Goal: Transaction & Acquisition: Purchase product/service

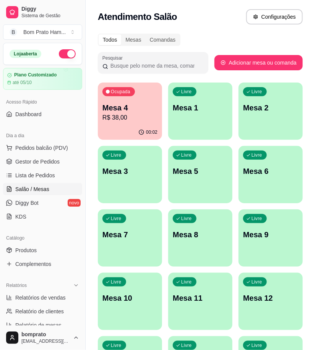
click at [100, 95] on div "Ocupada Mesa 4 R$ 38,00" at bounding box center [130, 104] width 64 height 42
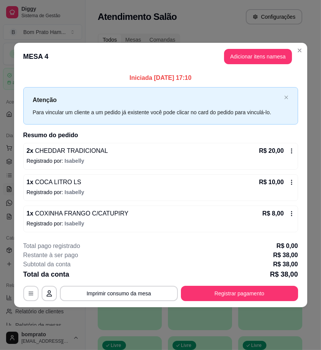
click at [291, 215] on icon at bounding box center [292, 213] width 6 height 6
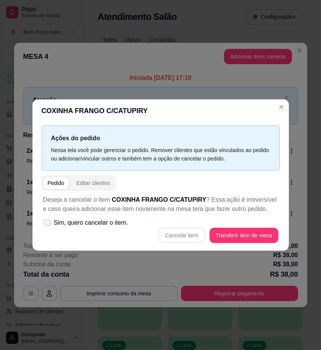
click at [81, 224] on span "Sim, quero cancelar o item." at bounding box center [91, 222] width 74 height 9
click at [48, 224] on input "Sim, quero cancelar o item." at bounding box center [45, 226] width 5 height 5
checkbox input "true"
click at [192, 234] on button "Cancelar item" at bounding box center [181, 235] width 45 height 15
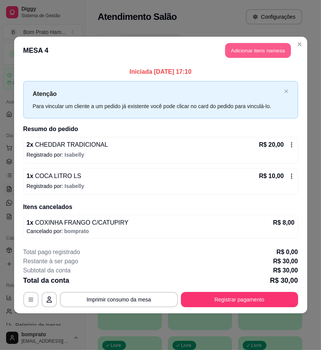
click at [266, 56] on button "Adicionar itens na mesa" at bounding box center [258, 50] width 66 height 15
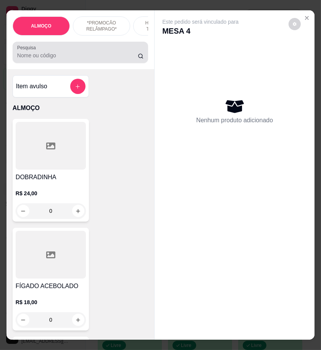
click at [94, 60] on div at bounding box center [80, 52] width 126 height 15
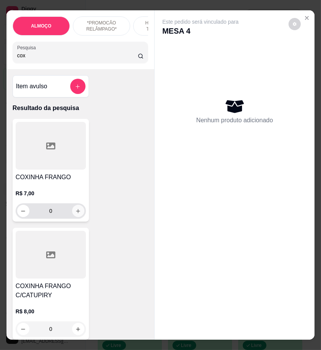
type input "cox"
click at [78, 215] on button "increase-product-quantity" at bounding box center [78, 211] width 12 height 12
type input "1"
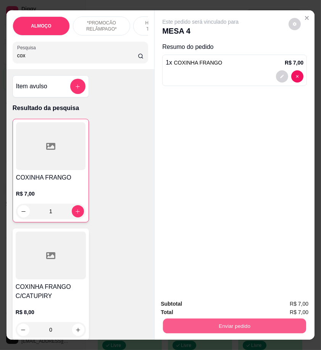
click at [254, 321] on button "Enviar pedido" at bounding box center [234, 325] width 143 height 15
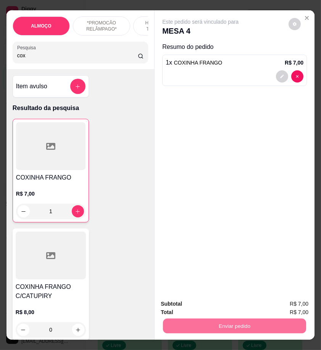
click at [278, 307] on button "Enviar pedido" at bounding box center [288, 304] width 43 height 15
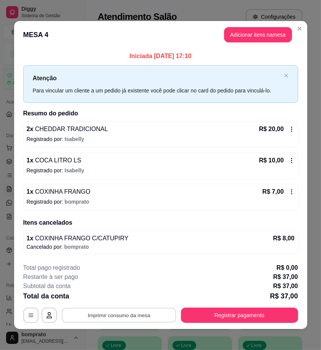
click at [159, 317] on button "Imprimir consumo da mesa" at bounding box center [118, 314] width 115 height 15
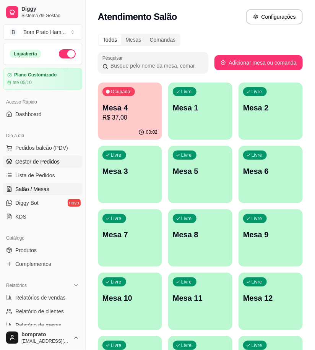
click at [53, 163] on span "Gestor de Pedidos" at bounding box center [37, 162] width 44 height 8
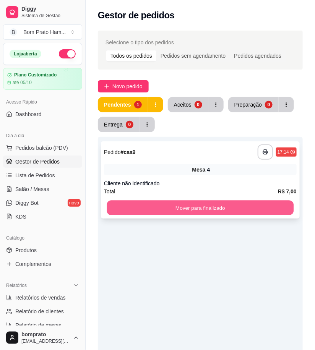
click at [228, 212] on button "Mover para finalizado" at bounding box center [200, 208] width 187 height 15
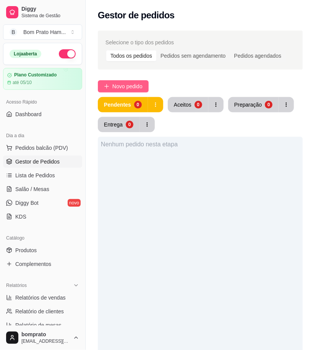
click at [121, 85] on span "Novo pedido" at bounding box center [127, 86] width 30 height 8
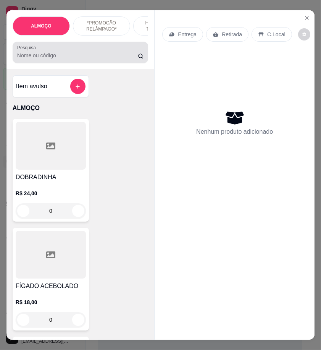
click at [73, 58] on input "Pesquisa" at bounding box center [77, 56] width 121 height 8
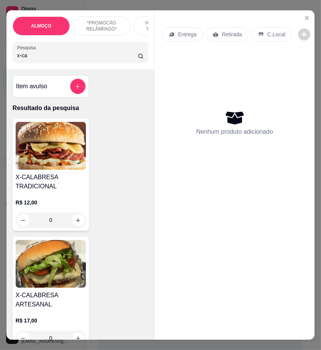
type input "x-ca"
click at [76, 223] on div "0" at bounding box center [51, 219] width 70 height 15
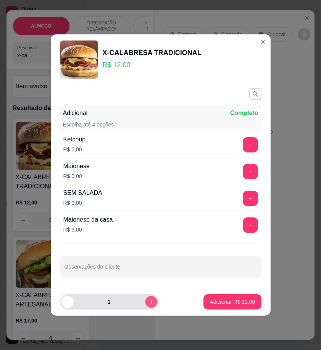
click at [148, 300] on icon "increase-product-quantity" at bounding box center [151, 302] width 6 height 6
type input "2"
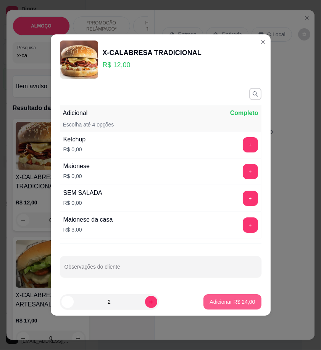
click at [223, 299] on p "Adicionar R$ 24,00" at bounding box center [232, 302] width 45 height 8
type input "2"
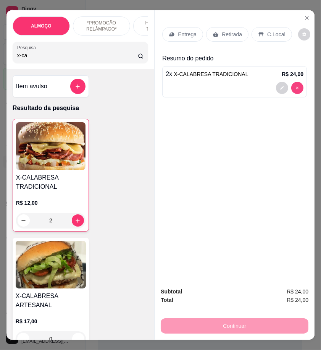
type input "0"
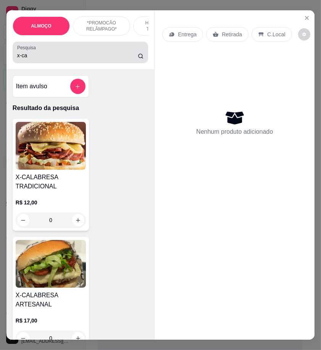
click at [51, 63] on div "Pesquisa x-ca" at bounding box center [81, 52] width 136 height 21
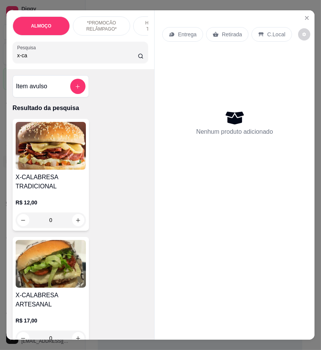
click at [49, 59] on input "x-ca" at bounding box center [77, 56] width 121 height 8
click at [47, 59] on input "x-ca" at bounding box center [77, 56] width 121 height 8
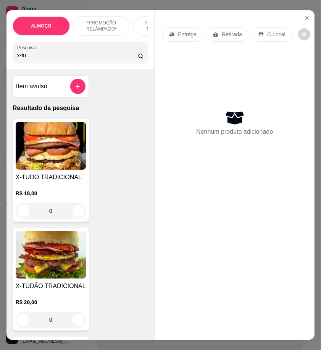
type input "x-tu"
click at [74, 214] on div "0" at bounding box center [51, 210] width 70 height 15
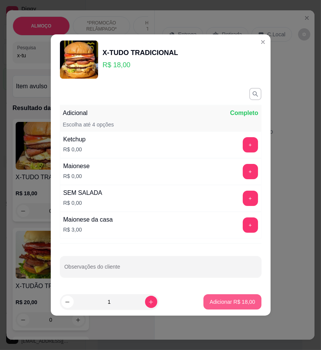
click at [230, 299] on p "Adicionar R$ 18,00" at bounding box center [232, 302] width 45 height 8
type input "1"
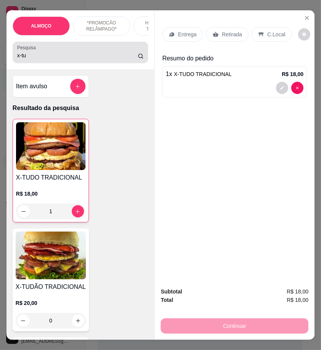
click at [29, 59] on input "x-tu" at bounding box center [77, 56] width 121 height 8
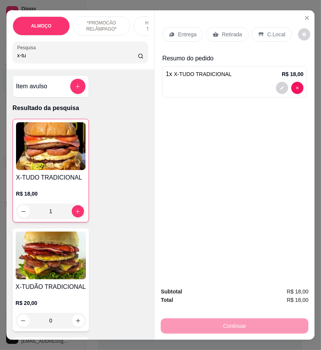
click at [29, 59] on input "x-tu" at bounding box center [77, 56] width 121 height 8
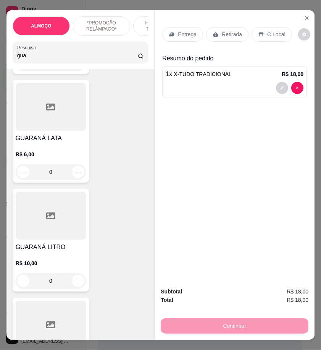
scroll to position [170, 0]
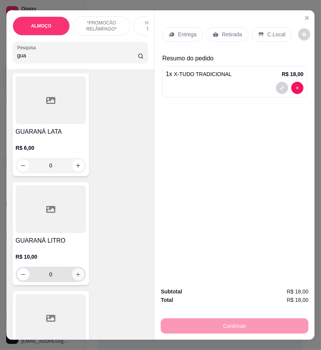
type input "gua"
click at [76, 277] on icon "increase-product-quantity" at bounding box center [79, 275] width 6 height 6
type input "1"
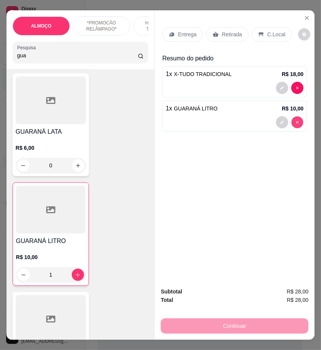
type input "0"
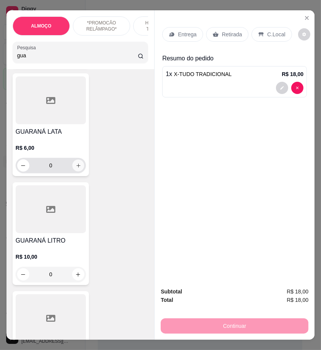
click at [79, 170] on button "increase-product-quantity" at bounding box center [78, 166] width 12 height 12
type input "1"
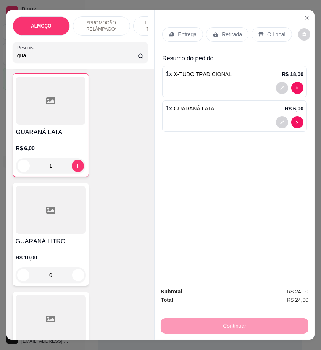
click at [228, 31] on p "Retirada" at bounding box center [232, 35] width 20 height 8
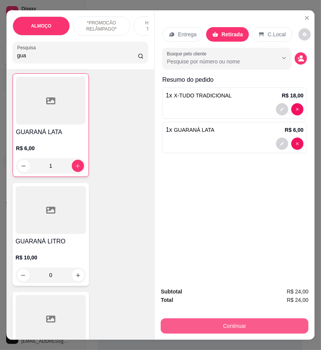
click at [265, 324] on button "Continuar" at bounding box center [235, 325] width 148 height 15
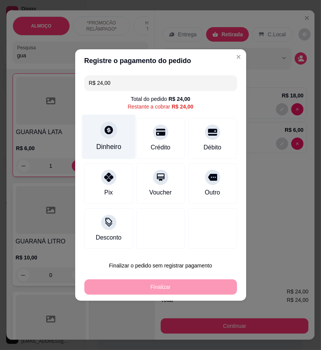
click at [111, 146] on div "Dinheiro" at bounding box center [108, 147] width 25 height 10
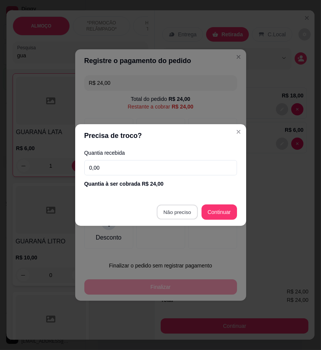
type input "R$ 0,00"
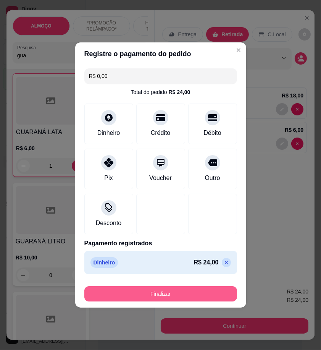
click at [192, 296] on button "Finalizar" at bounding box center [160, 293] width 153 height 15
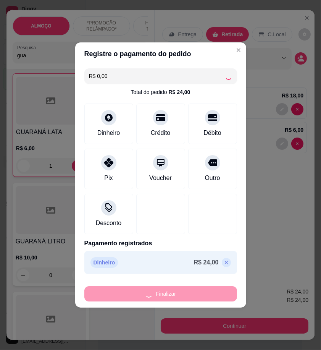
type input "0"
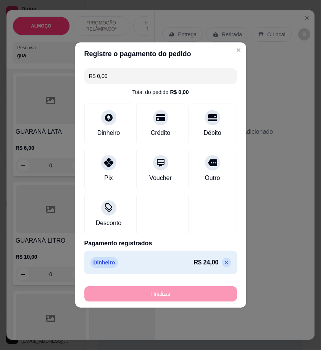
type input "-R$ 24,00"
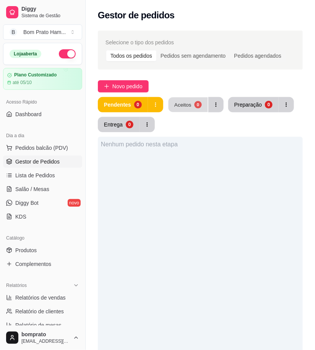
click at [189, 105] on div "Aceitos" at bounding box center [182, 104] width 17 height 7
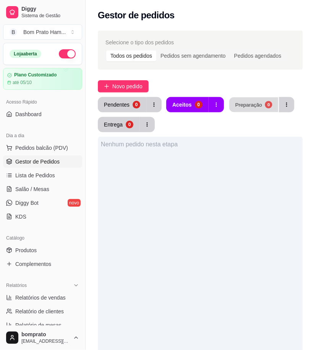
click at [236, 102] on div "Preparação" at bounding box center [248, 104] width 27 height 7
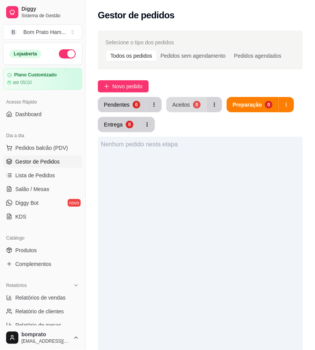
click at [190, 105] on button "Aceitos 0" at bounding box center [186, 104] width 40 height 15
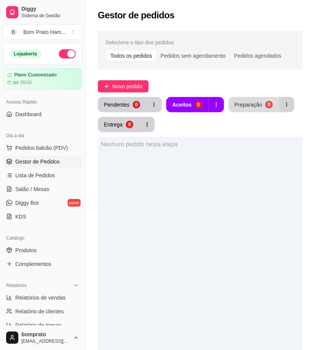
click at [235, 104] on div "Preparação" at bounding box center [249, 105] width 28 height 8
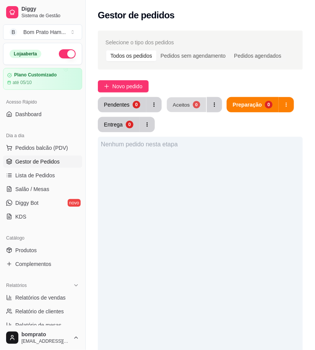
click at [177, 107] on div "Aceitos" at bounding box center [181, 104] width 17 height 7
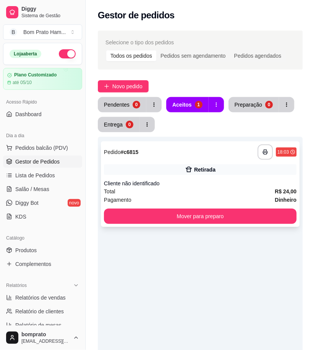
click at [224, 196] on div "Pagamento Dinheiro" at bounding box center [200, 200] width 193 height 8
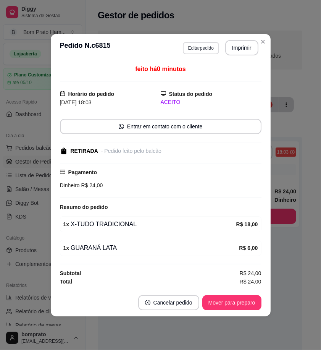
click at [203, 46] on button "Editar pedido" at bounding box center [201, 48] width 36 height 12
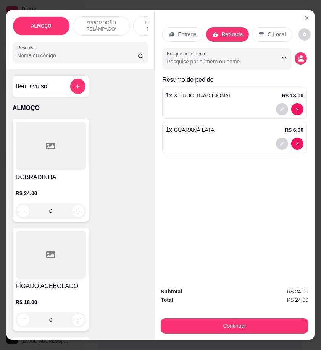
click at [187, 32] on p "Entrega" at bounding box center [187, 35] width 19 height 8
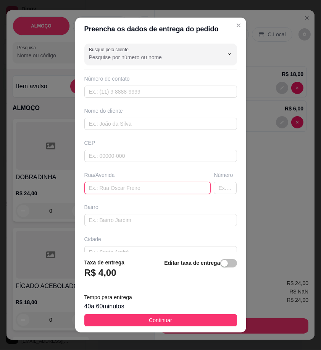
click at [138, 191] on input "text" at bounding box center [147, 188] width 127 height 12
type input "Rua"
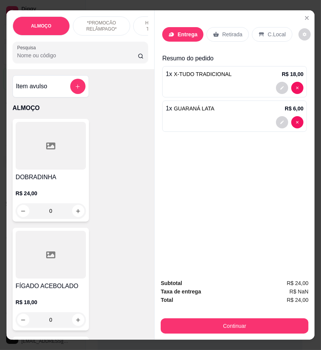
click at [231, 33] on p "Retirada" at bounding box center [232, 35] width 20 height 8
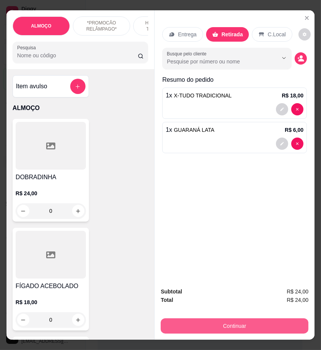
click at [261, 320] on button "Continuar" at bounding box center [235, 325] width 148 height 15
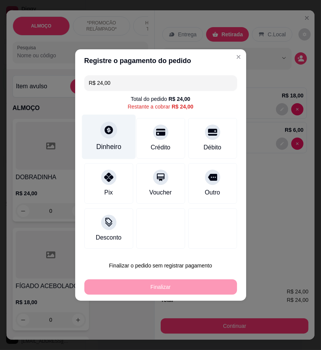
click at [120, 145] on div "Dinheiro" at bounding box center [109, 137] width 54 height 45
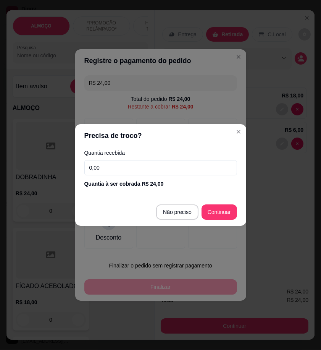
click at [205, 167] on input "0,00" at bounding box center [160, 167] width 153 height 15
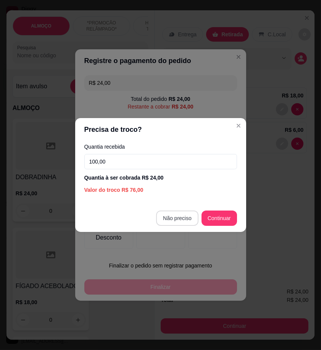
type input "100,00"
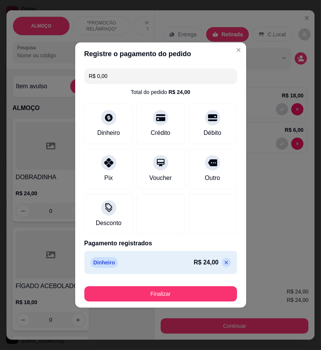
type input "R$ 0,00"
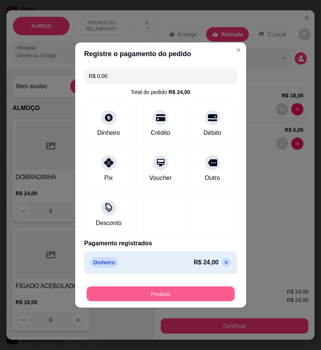
click at [211, 289] on button "Finalizar" at bounding box center [161, 293] width 148 height 15
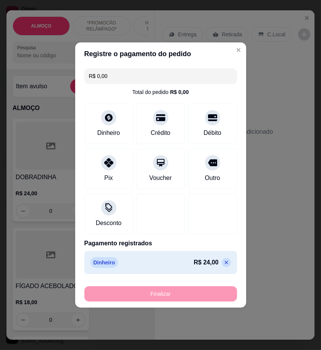
type input "0"
type input "-R$ 24,00"
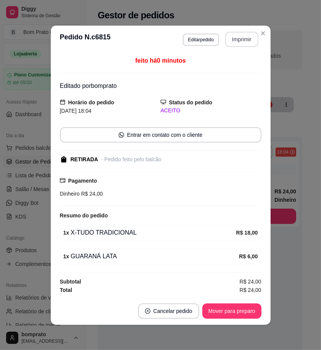
click at [247, 43] on button "Imprimir" at bounding box center [241, 39] width 33 height 15
click at [253, 305] on button "Mover para preparo" at bounding box center [231, 310] width 57 height 15
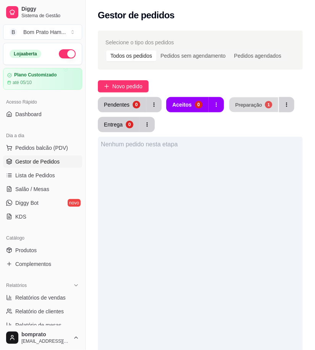
click at [243, 109] on button "Preparação 1" at bounding box center [253, 104] width 49 height 15
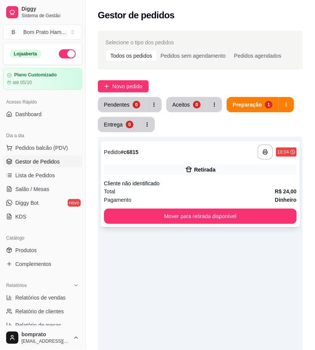
click at [192, 168] on icon at bounding box center [189, 170] width 8 height 8
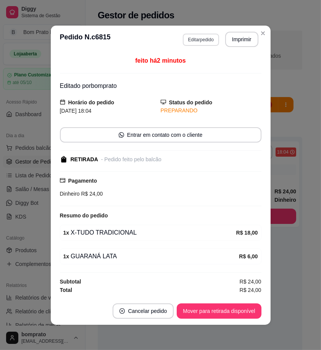
click at [209, 36] on button "Editar pedido" at bounding box center [201, 40] width 36 height 12
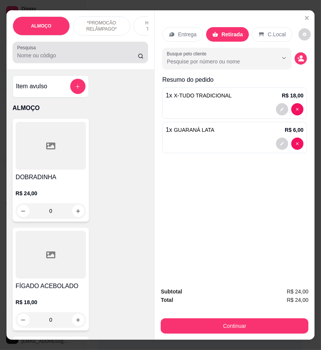
click at [71, 59] on input "Pesquisa" at bounding box center [77, 56] width 121 height 8
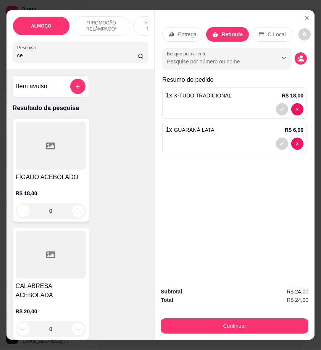
type input "c"
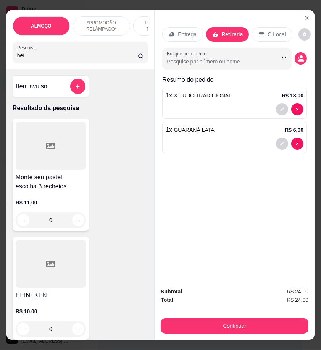
type input "hei"
click at [74, 300] on h4 "HEINEKEN" at bounding box center [51, 295] width 70 height 9
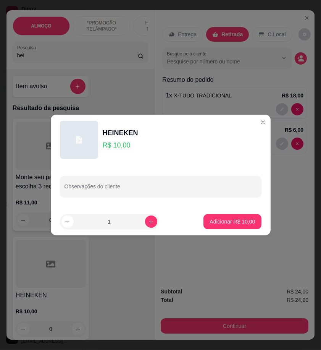
click at [230, 214] on footer "1 Adicionar R$ 10,00" at bounding box center [161, 222] width 220 height 28
click at [231, 218] on button "Adicionar R$ 10,00" at bounding box center [233, 221] width 58 height 15
type input "1"
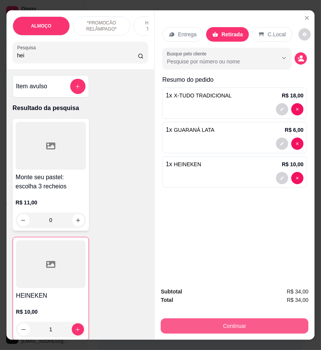
click at [259, 324] on button "Continuar" at bounding box center [235, 325] width 148 height 15
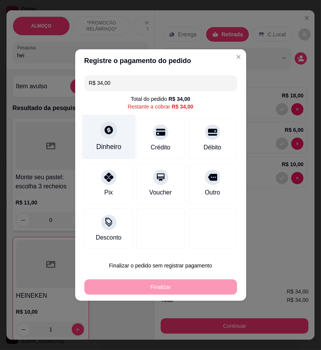
click at [115, 154] on div "Dinheiro" at bounding box center [109, 137] width 54 height 45
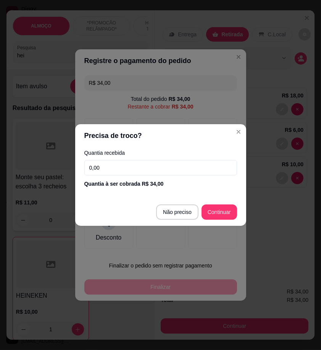
click at [186, 167] on input "0,00" at bounding box center [160, 167] width 153 height 15
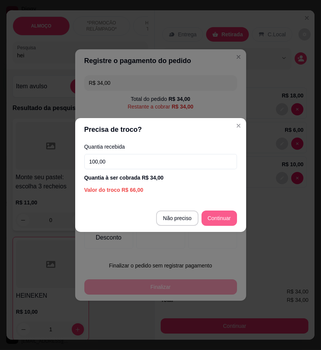
type input "100,00"
type input "R$ 0,00"
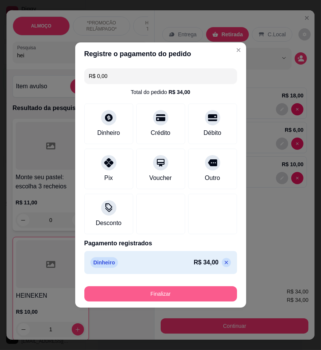
click at [214, 295] on button "Finalizar" at bounding box center [160, 293] width 153 height 15
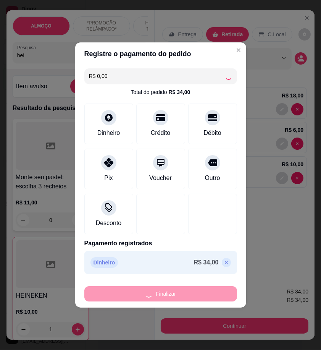
type input "0"
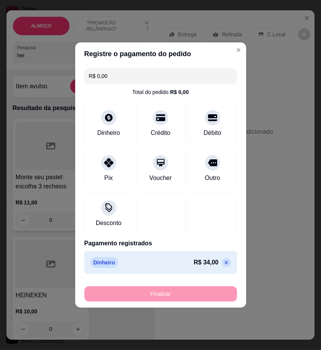
type input "-R$ 34,00"
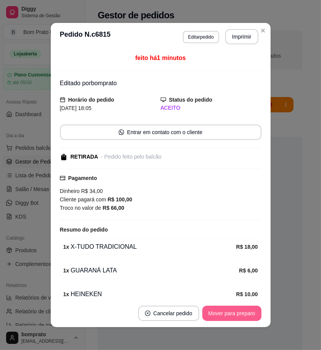
click at [243, 309] on button "Mover para preparo" at bounding box center [231, 313] width 59 height 15
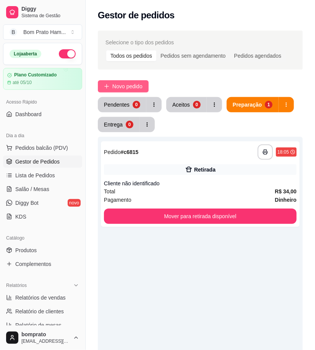
click at [136, 86] on span "Novo pedido" at bounding box center [127, 86] width 30 height 8
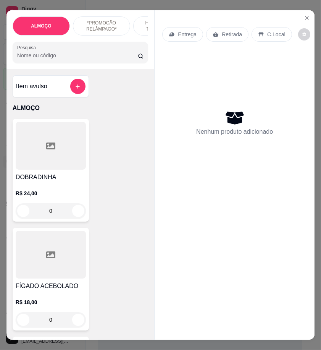
click at [71, 59] on input "Pesquisa" at bounding box center [77, 56] width 121 height 8
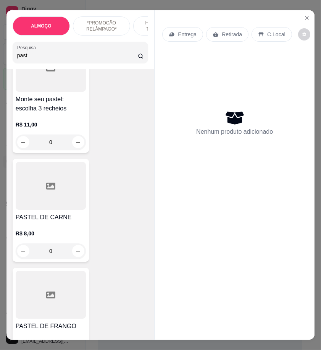
scroll to position [170, 0]
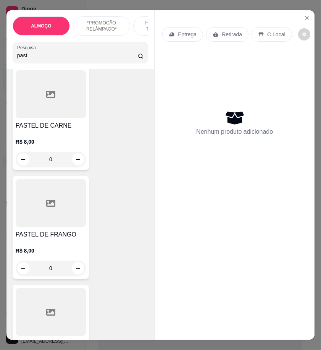
type input "past"
click at [72, 162] on div "0" at bounding box center [51, 159] width 70 height 15
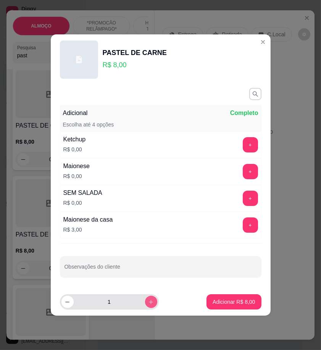
click at [148, 300] on icon "increase-product-quantity" at bounding box center [151, 302] width 6 height 6
type input "2"
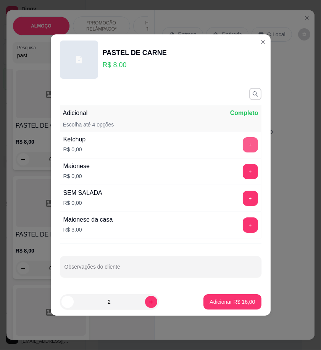
click at [243, 143] on button "+" at bounding box center [250, 144] width 15 height 15
click at [243, 176] on button "+" at bounding box center [250, 171] width 15 height 15
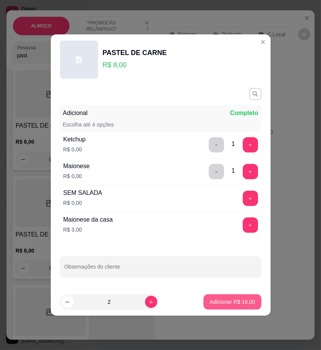
click at [243, 301] on p "Adicionar R$ 16,00" at bounding box center [232, 302] width 45 height 8
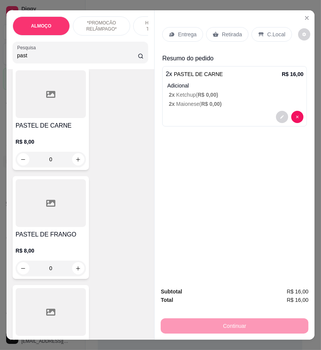
click at [180, 36] on div "Entrega" at bounding box center [182, 34] width 41 height 15
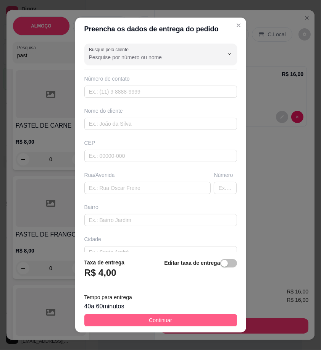
click at [217, 320] on button "Continuar" at bounding box center [160, 320] width 153 height 12
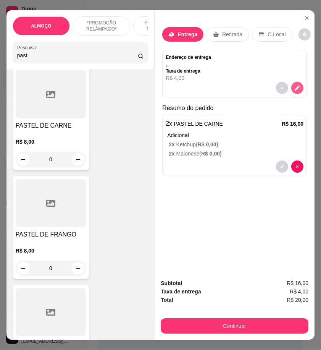
click at [300, 86] on div at bounding box center [235, 88] width 138 height 12
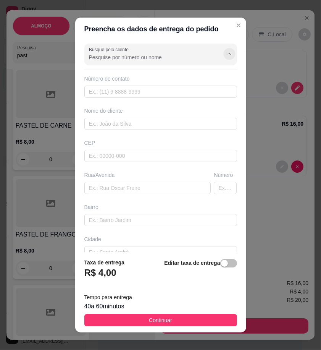
click at [223, 56] on button "Show suggestions" at bounding box center [229, 54] width 12 height 12
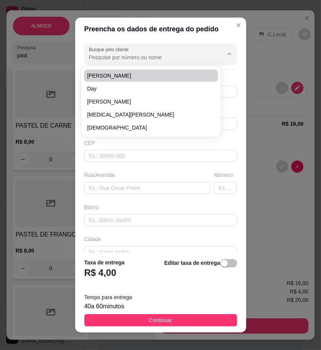
click at [105, 58] on input "Busque pelo cliente" at bounding box center [150, 57] width 122 height 8
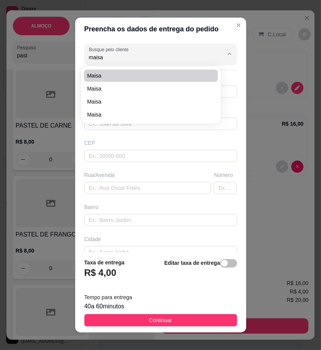
click at [109, 76] on span "Maisa" at bounding box center [147, 76] width 120 height 8
type input "Maisa"
type input "5511984275707"
type input "Maisa"
type input "Na nova Sertânia ao lado a piscina flor do caribe"
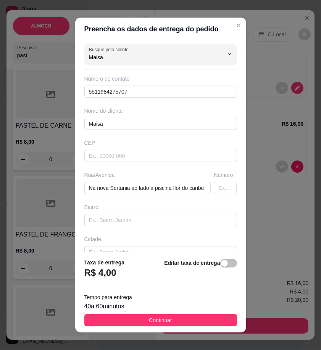
type input "Maisa"
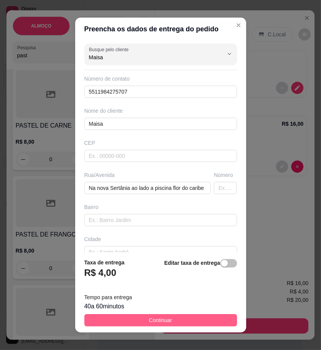
click at [214, 323] on button "Continuar" at bounding box center [160, 320] width 153 height 12
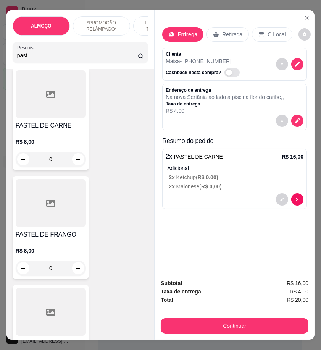
click at [40, 59] on input "past" at bounding box center [77, 56] width 121 height 8
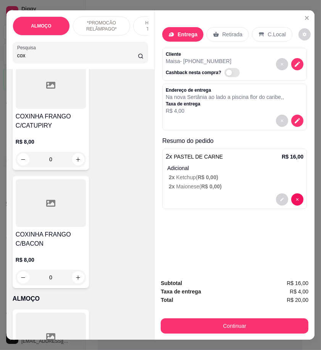
scroll to position [8369, 0]
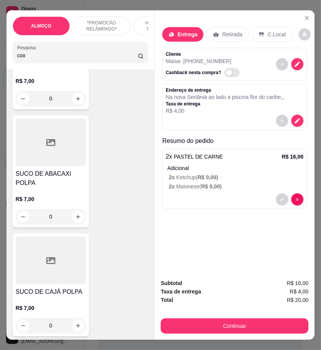
type input "cox"
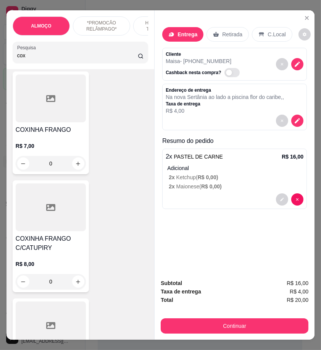
scroll to position [0, 0]
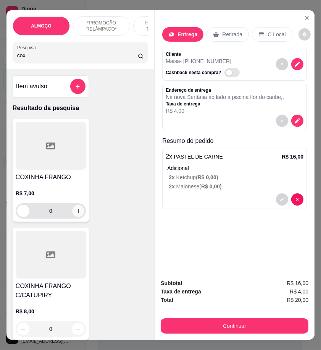
click at [76, 213] on icon "increase-product-quantity" at bounding box center [79, 211] width 6 height 6
type input "1"
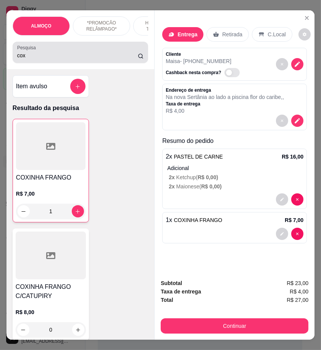
drag, startPoint x: 36, startPoint y: 56, endPoint x: 29, endPoint y: 67, distance: 13.1
click at [32, 63] on div "Pesquisa cox" at bounding box center [81, 52] width 136 height 21
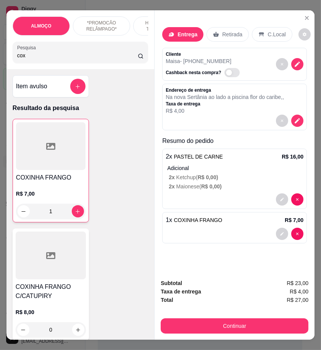
click at [23, 59] on input "cox" at bounding box center [77, 56] width 121 height 8
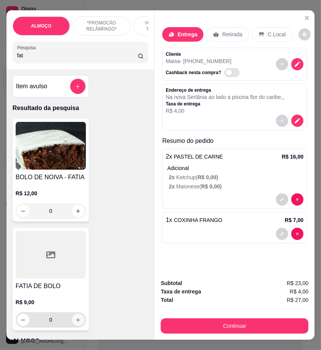
type input "fat"
click at [76, 322] on icon "increase-product-quantity" at bounding box center [78, 320] width 6 height 6
type input "1"
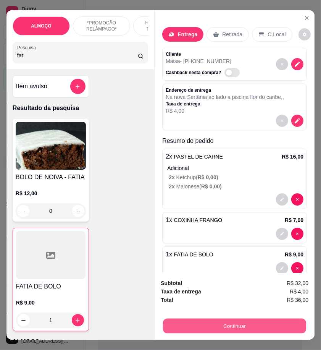
click at [287, 320] on button "Continuar" at bounding box center [234, 325] width 143 height 15
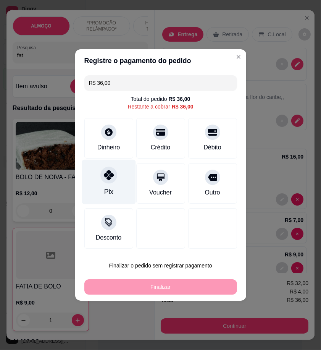
click at [113, 174] on div at bounding box center [108, 175] width 17 height 17
type input "R$ 0,00"
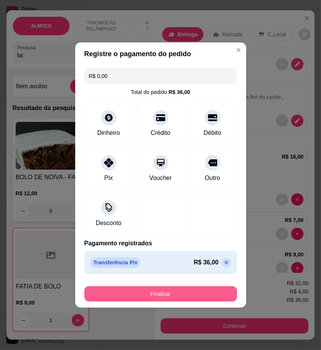
click at [217, 294] on button "Finalizar" at bounding box center [160, 293] width 153 height 15
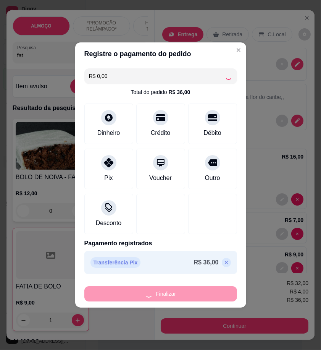
type input "0"
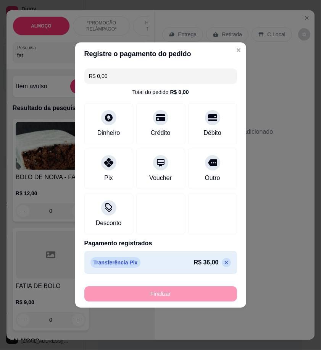
type input "-R$ 36,00"
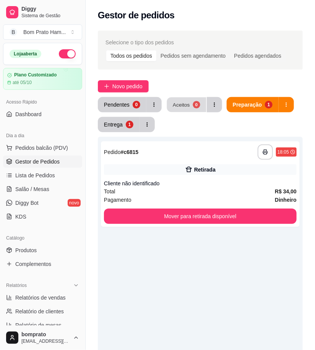
click at [185, 108] on div "Aceitos" at bounding box center [181, 104] width 17 height 7
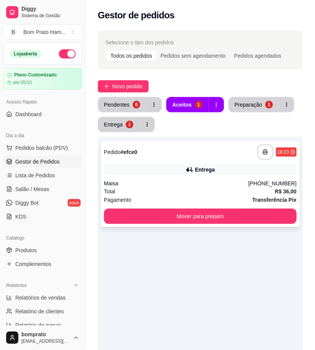
click at [208, 166] on div "Entrega" at bounding box center [205, 170] width 20 height 8
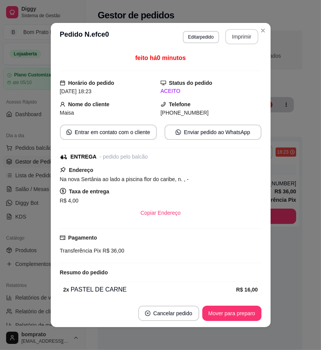
click at [235, 40] on button "Imprimir" at bounding box center [241, 36] width 33 height 15
click at [245, 310] on button "Mover para preparo" at bounding box center [231, 313] width 57 height 15
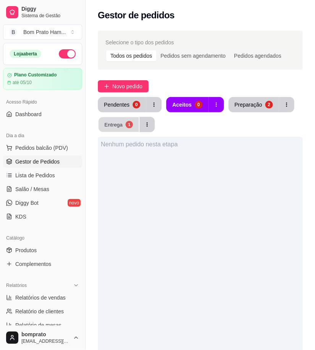
click at [123, 125] on button "Entrega 1" at bounding box center [119, 124] width 40 height 15
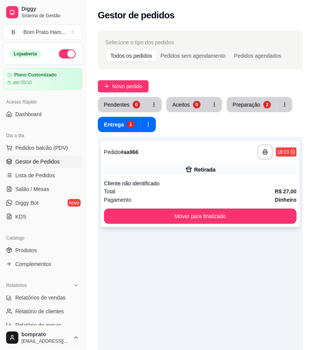
click at [165, 170] on div "Retirada" at bounding box center [200, 169] width 193 height 11
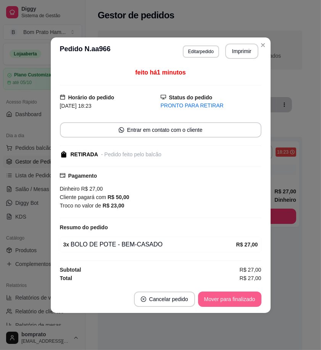
click at [245, 298] on button "Mover para finalizado" at bounding box center [229, 298] width 63 height 15
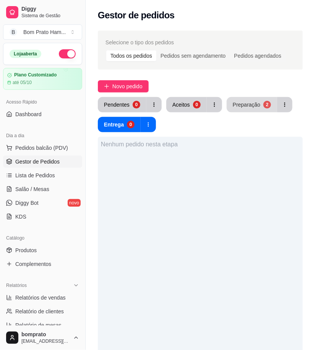
click at [259, 102] on button "Preparação 2" at bounding box center [252, 104] width 50 height 15
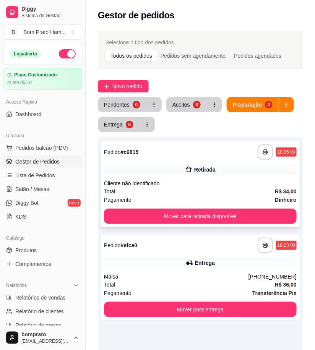
click at [210, 176] on div "**********" at bounding box center [200, 184] width 199 height 86
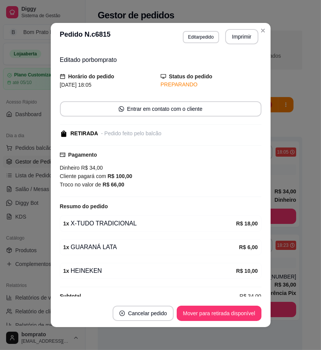
scroll to position [36, 0]
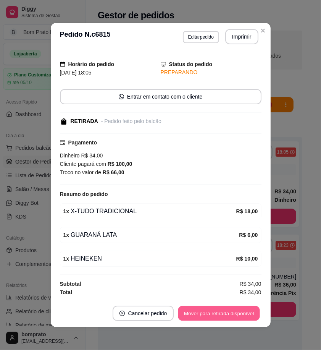
click at [228, 307] on button "Mover para retirada disponível" at bounding box center [219, 313] width 82 height 15
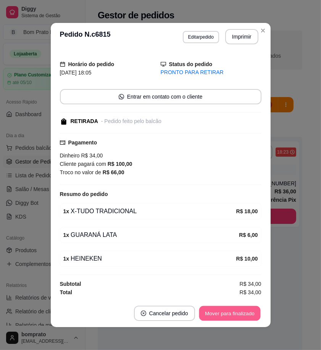
click at [236, 315] on button "Mover para finalizado" at bounding box center [229, 313] width 61 height 15
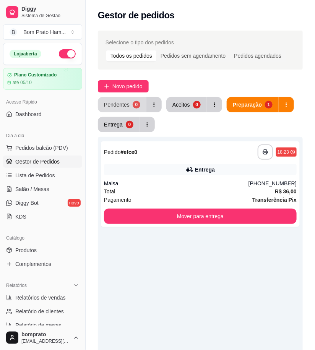
click at [132, 109] on button "Pendentes 0" at bounding box center [122, 104] width 49 height 15
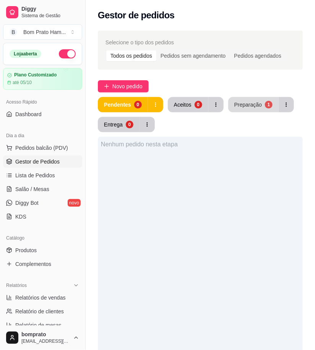
click at [259, 108] on button "Preparação 1" at bounding box center [253, 104] width 50 height 15
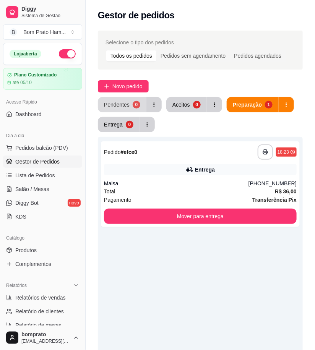
click at [113, 102] on div "Pendentes" at bounding box center [117, 105] width 26 height 8
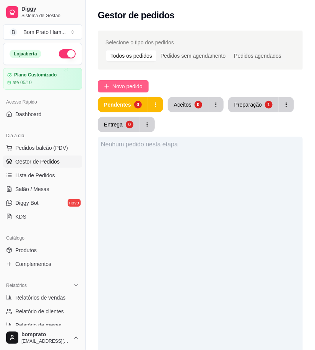
click at [142, 80] on button "Novo pedido" at bounding box center [123, 86] width 51 height 12
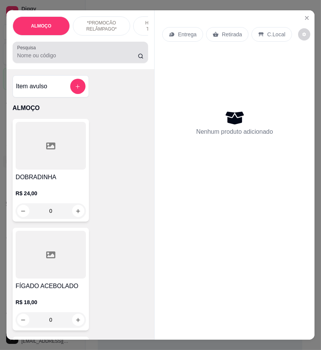
click at [63, 60] on div at bounding box center [80, 52] width 126 height 15
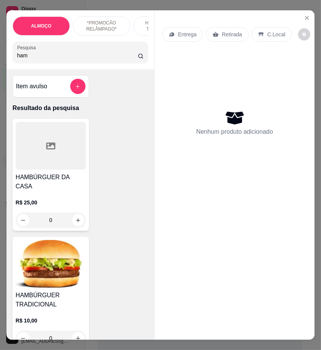
type input "ham"
click at [57, 275] on img at bounding box center [51, 264] width 70 height 48
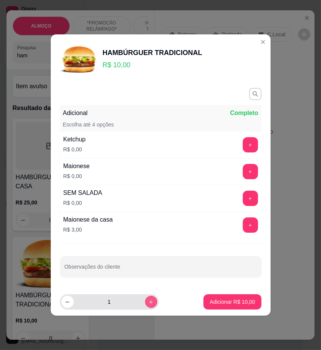
click at [146, 304] on button "increase-product-quantity" at bounding box center [151, 302] width 12 height 12
type input "2"
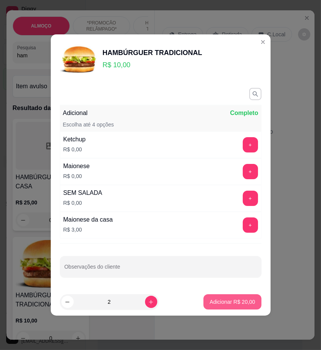
click at [226, 306] on button "Adicionar R$ 20,00" at bounding box center [233, 301] width 58 height 15
type input "2"
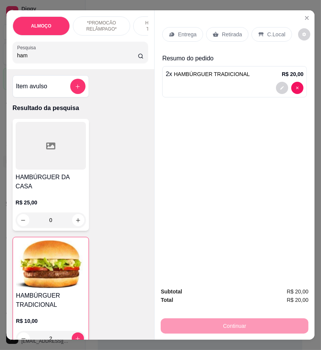
click at [38, 59] on input "ham" at bounding box center [77, 56] width 121 height 8
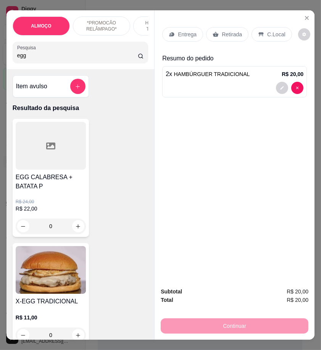
type input "egg"
click at [66, 292] on img at bounding box center [51, 270] width 70 height 48
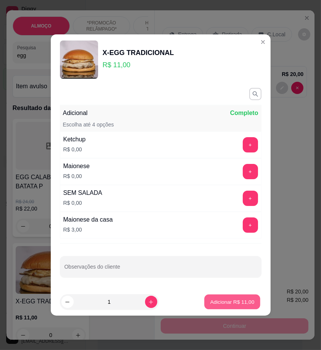
click at [213, 307] on button "Adicionar R$ 11,00" at bounding box center [233, 301] width 56 height 15
type input "1"
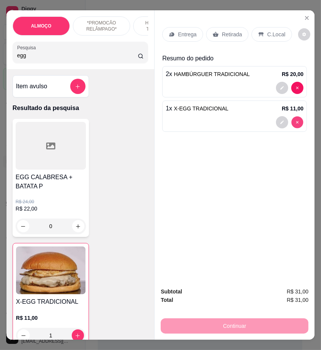
type input "0"
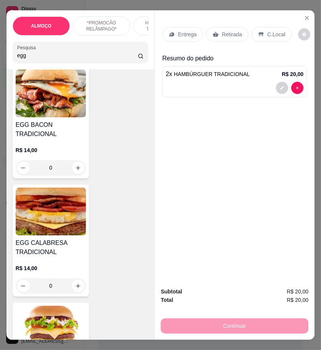
scroll to position [297, 0]
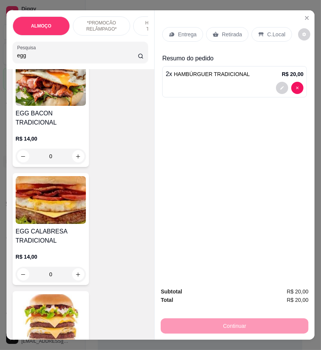
click at [77, 277] on div "0" at bounding box center [51, 274] width 70 height 15
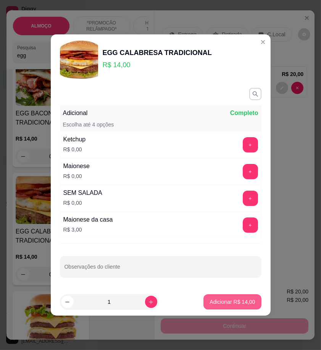
click at [236, 301] on p "Adicionar R$ 14,00" at bounding box center [232, 302] width 45 height 8
type input "1"
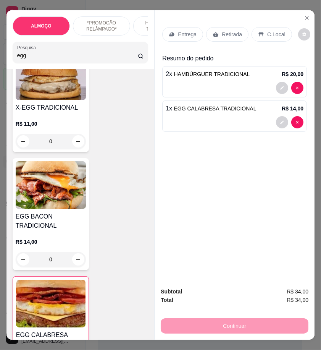
scroll to position [0, 0]
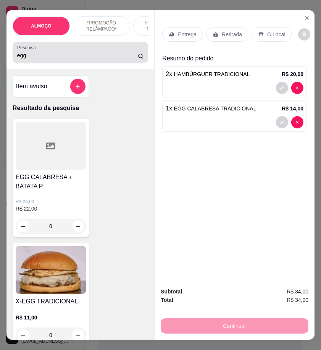
click at [36, 57] on input "egg" at bounding box center [77, 56] width 121 height 8
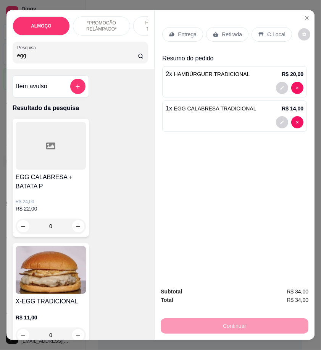
click at [36, 57] on input "egg" at bounding box center [77, 56] width 121 height 8
click at [190, 34] on p "Entrega" at bounding box center [187, 35] width 19 height 8
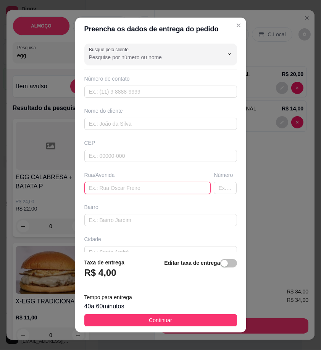
paste input "[PERSON_NAME]"
type input "[PERSON_NAME]"
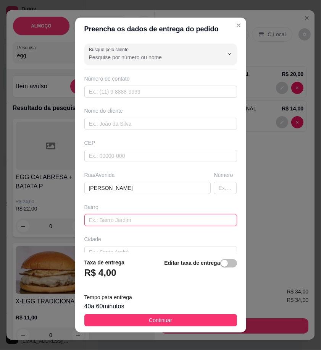
paste input "Mario melo nova"
type input "Mario melo nova"
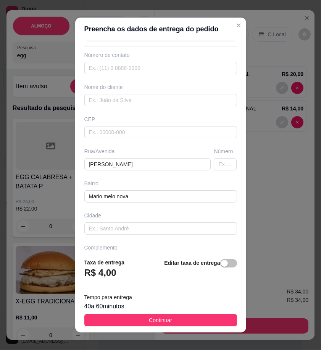
scroll to position [46, 0]
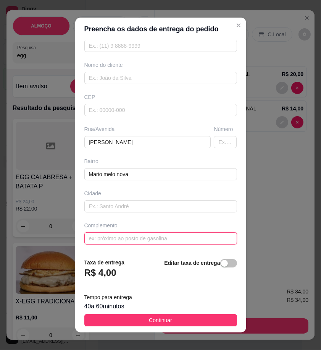
paste input "Casa de [PERSON_NAME]"
type input "Casa de [PERSON_NAME]"
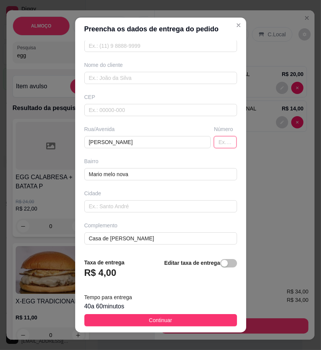
click at [214, 142] on input "text" at bounding box center [225, 142] width 23 height 12
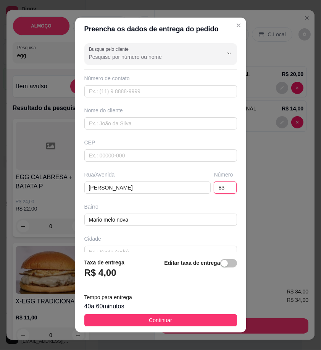
scroll to position [0, 0]
type input "83"
paste input "Crislaine"
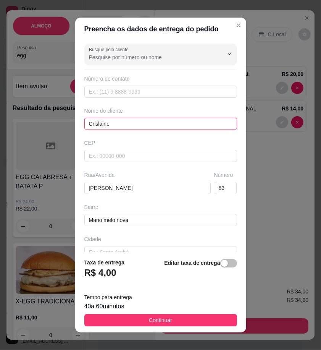
type input "Crislaine"
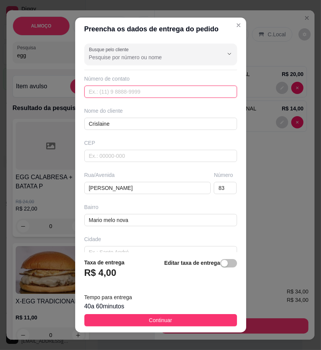
paste input "558 79144-0121"
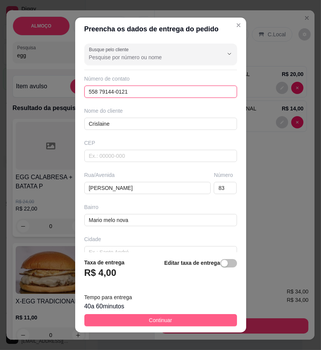
type input "558 79144-0121"
click at [210, 322] on button "Continuar" at bounding box center [160, 320] width 153 height 12
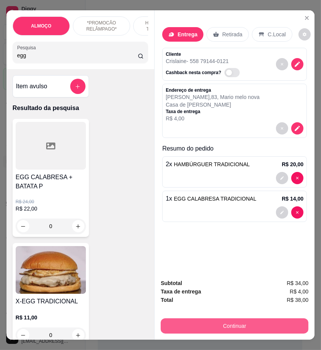
click at [251, 322] on button "Continuar" at bounding box center [235, 325] width 148 height 15
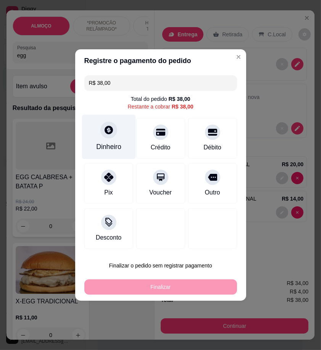
click at [121, 140] on div "Dinheiro" at bounding box center [109, 137] width 54 height 45
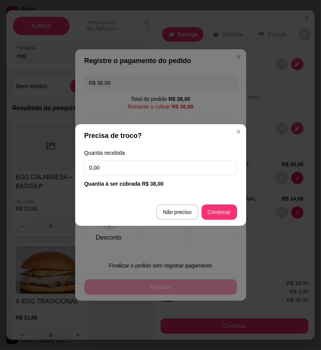
click at [173, 165] on input "0,00" at bounding box center [160, 167] width 153 height 15
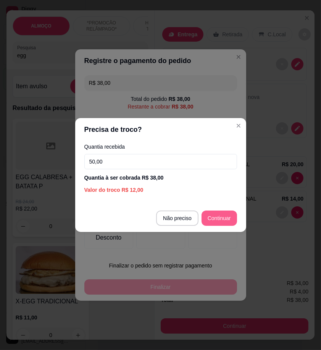
type input "50,00"
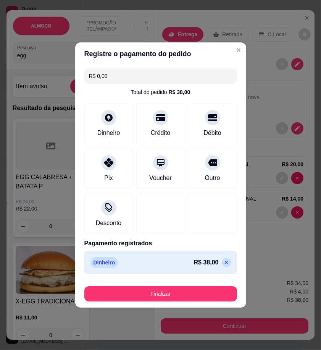
type input "R$ 0,00"
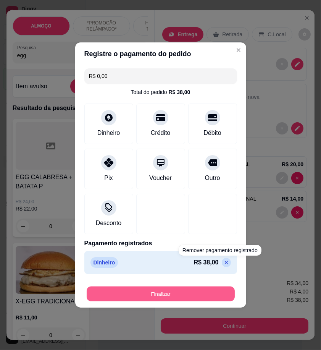
click at [209, 289] on button "Finalizar" at bounding box center [161, 293] width 148 height 15
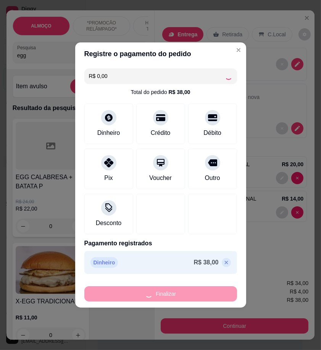
type input "0"
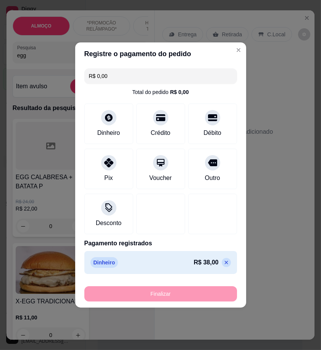
type input "-R$ 38,00"
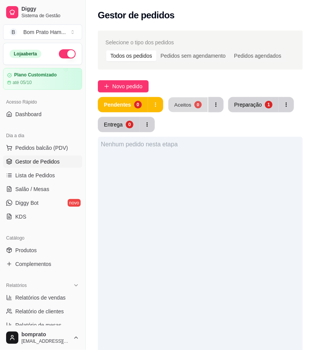
click at [190, 104] on button "Aceitos 0" at bounding box center [187, 104] width 39 height 15
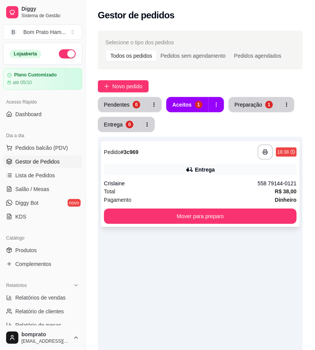
click at [210, 177] on div "**********" at bounding box center [200, 184] width 199 height 86
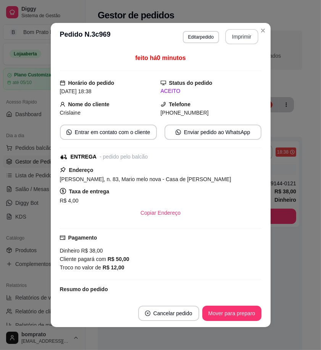
click at [241, 34] on button "Imprimir" at bounding box center [241, 36] width 33 height 15
click at [236, 311] on button "Mover para preparo" at bounding box center [231, 313] width 59 height 15
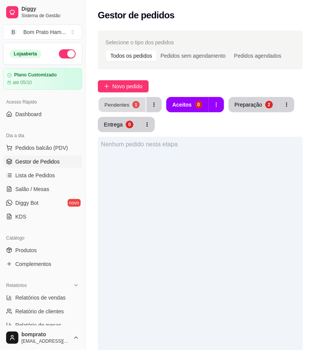
click at [125, 107] on div "Pendentes" at bounding box center [116, 104] width 25 height 7
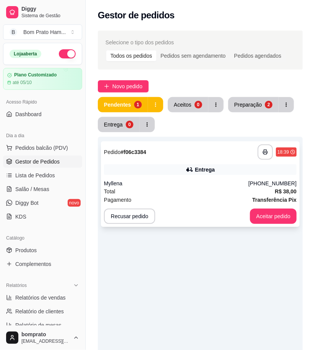
click at [183, 173] on div "Entrega" at bounding box center [200, 169] width 193 height 11
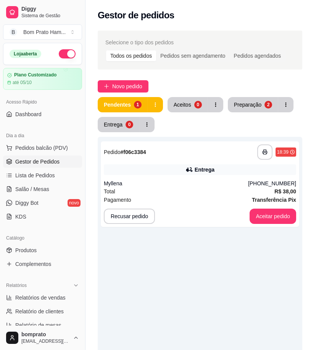
scroll to position [141, 0]
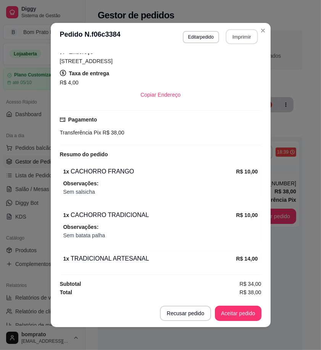
click at [243, 39] on button "Imprimir" at bounding box center [242, 36] width 32 height 15
click at [245, 312] on button "Aceitar pedido" at bounding box center [238, 313] width 47 height 15
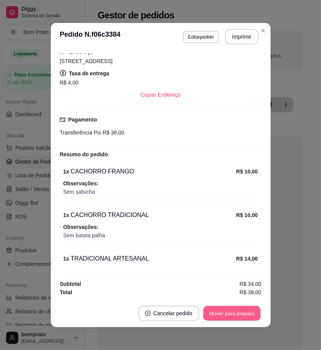
click at [245, 312] on button "Mover para preparo" at bounding box center [231, 313] width 57 height 15
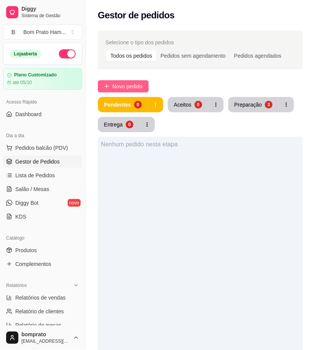
click at [102, 86] on button "Novo pedido" at bounding box center [123, 86] width 51 height 12
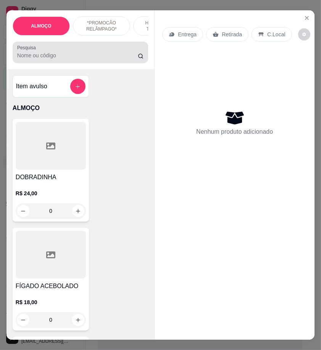
click at [60, 63] on div "Pesquisa" at bounding box center [81, 52] width 136 height 21
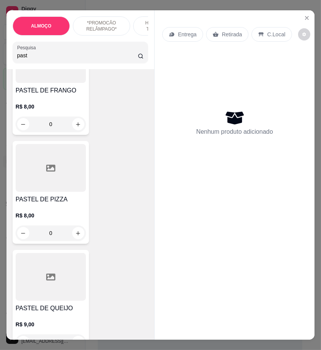
scroll to position [339, 0]
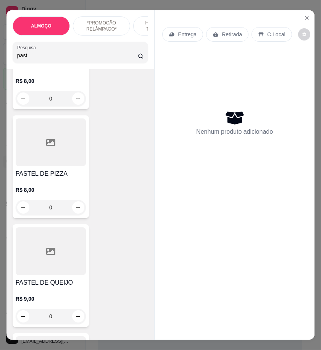
type input "past"
click at [78, 211] on div "0" at bounding box center [51, 207] width 70 height 15
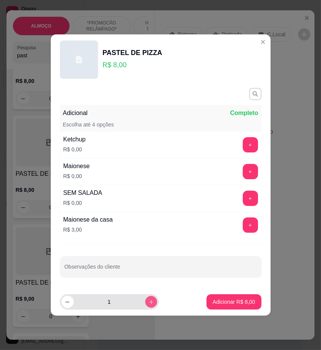
click at [151, 296] on div "1" at bounding box center [109, 301] width 96 height 15
type input "2"
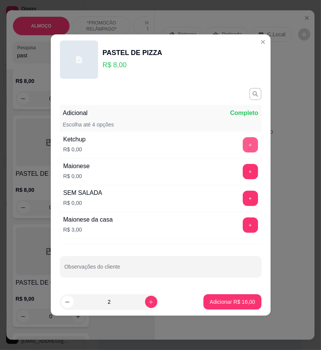
click at [251, 143] on button "+" at bounding box center [250, 144] width 15 height 15
click at [245, 173] on button "+" at bounding box center [250, 171] width 15 height 15
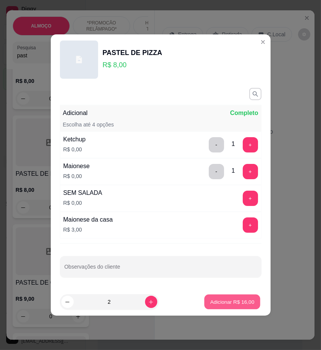
click at [233, 305] on p "Adicionar R$ 16,00" at bounding box center [232, 301] width 44 height 7
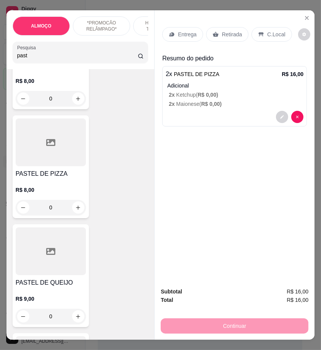
click at [218, 36] on div "Retirada" at bounding box center [227, 34] width 42 height 15
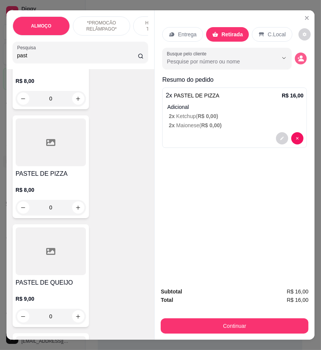
click at [298, 55] on icon "decrease-product-quantity" at bounding box center [301, 58] width 6 height 6
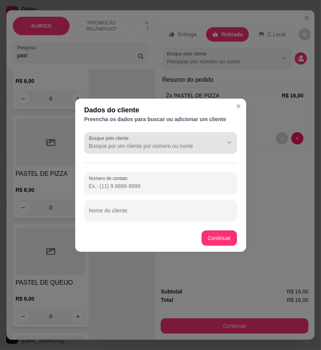
click at [127, 144] on input "Busque pelo cliente" at bounding box center [150, 146] width 122 height 8
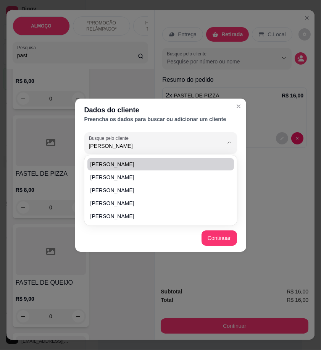
click at [124, 163] on span "[PERSON_NAME]" at bounding box center [157, 164] width 133 height 8
type input "[PERSON_NAME]"
type input "(55) 8 7967-76924"
type input "[PERSON_NAME]"
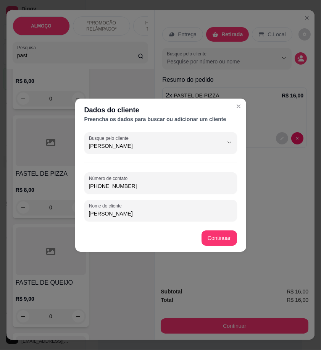
type input "[PERSON_NAME]"
click at [223, 239] on button "Continuar" at bounding box center [220, 237] width 36 height 15
click at [223, 227] on footer "Continuar" at bounding box center [160, 238] width 171 height 28
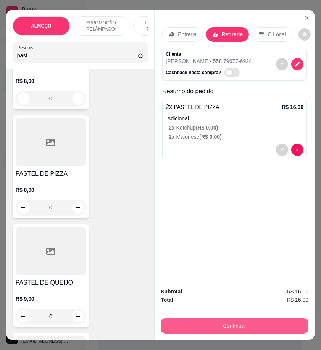
click at [264, 322] on button "Continuar" at bounding box center [235, 325] width 148 height 15
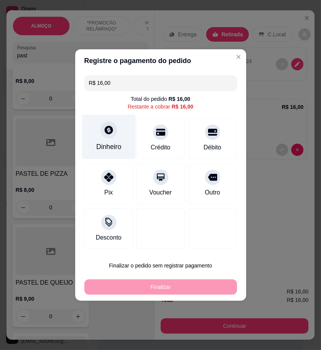
click at [115, 135] on div "Dinheiro" at bounding box center [109, 137] width 54 height 45
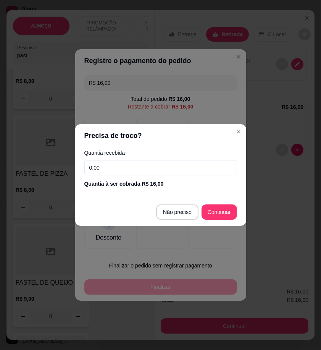
click at [170, 167] on input "0,00" at bounding box center [160, 167] width 153 height 15
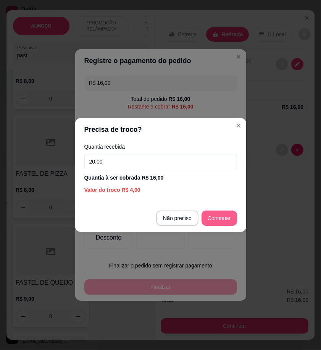
type input "20,00"
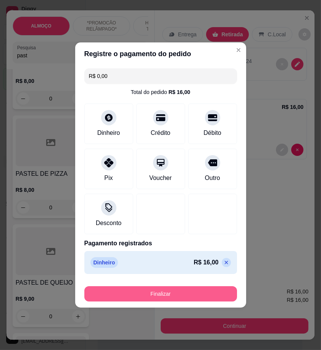
click at [210, 290] on button "Finalizar" at bounding box center [160, 293] width 153 height 15
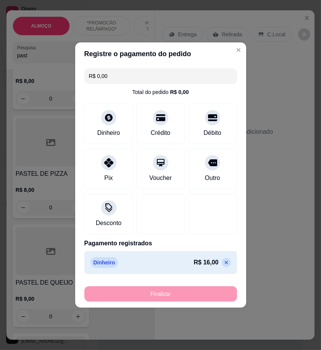
type input "-R$ 16,00"
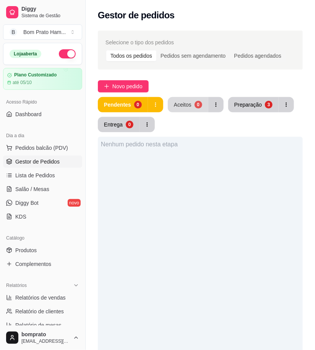
click at [191, 106] on button "Aceitos 0" at bounding box center [188, 104] width 40 height 15
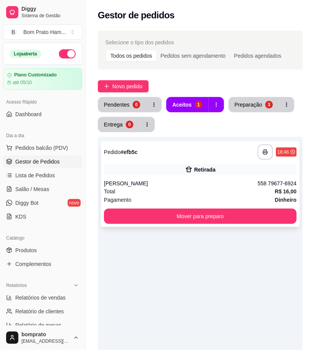
click at [206, 167] on div "Retirada" at bounding box center [204, 170] width 21 height 8
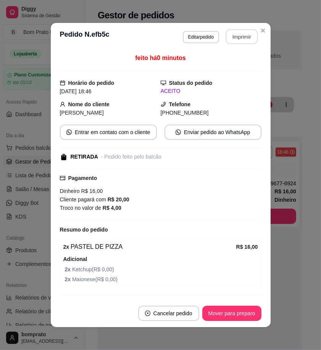
click at [245, 36] on button "Imprimir" at bounding box center [242, 36] width 32 height 15
click at [243, 310] on button "Mover para preparo" at bounding box center [231, 313] width 57 height 15
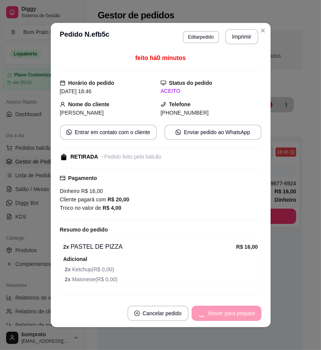
click at [283, 270] on div "**********" at bounding box center [160, 175] width 321 height 350
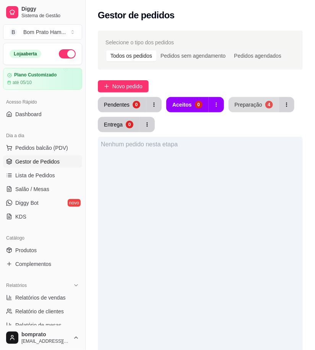
click at [265, 108] on div "4" at bounding box center [269, 105] width 8 height 8
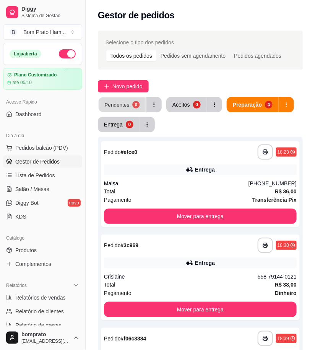
click at [129, 106] on button "Pendentes 0" at bounding box center [122, 104] width 47 height 15
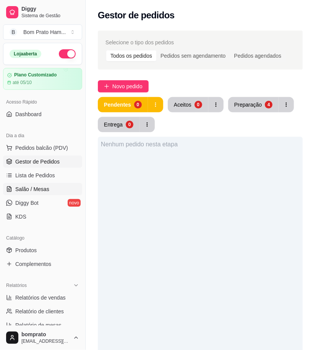
click at [60, 186] on link "Salão / Mesas" at bounding box center [42, 189] width 79 height 12
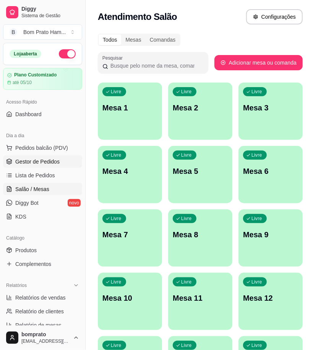
click at [49, 160] on span "Gestor de Pedidos" at bounding box center [37, 162] width 44 height 8
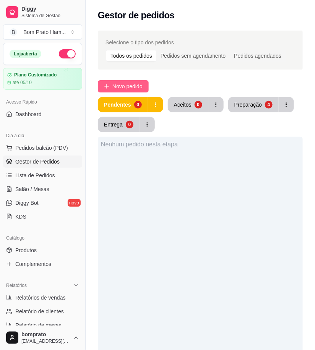
click at [130, 87] on span "Novo pedido" at bounding box center [127, 86] width 30 height 8
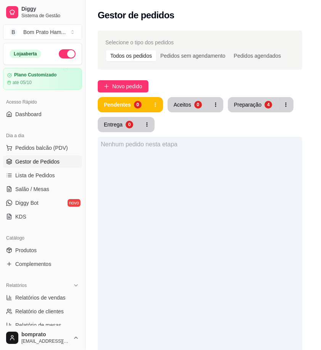
click at [66, 59] on input "Pesquisa" at bounding box center [77, 56] width 121 height 8
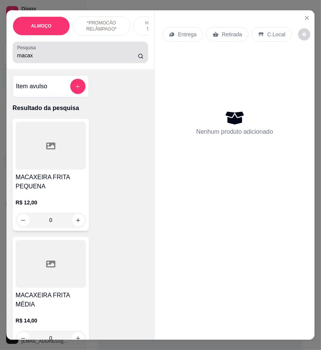
click at [91, 57] on input "macax" at bounding box center [77, 56] width 121 height 8
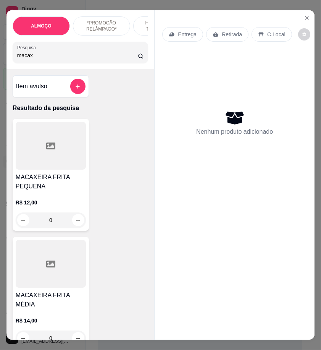
click at [91, 57] on input "macax" at bounding box center [77, 56] width 121 height 8
click at [52, 191] on div "R$ 27,00 0" at bounding box center [51, 209] width 70 height 37
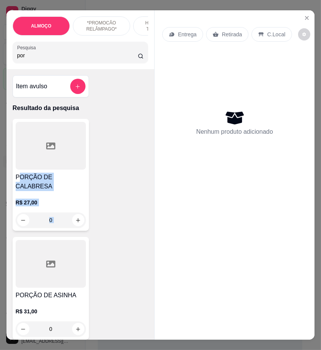
drag, startPoint x: 14, startPoint y: 181, endPoint x: 82, endPoint y: 279, distance: 118.9
click at [82, 279] on div "PORÇÃO DE CALABRESA R$ 27,00 0 PORÇÃO DE ASINHA R$ 31,00 0 PORÇÃO DE CALABRESA …" at bounding box center [81, 347] width 136 height 457
click at [114, 261] on div "PORÇÃO DE CALABRESA R$ 27,00 0 PORÇÃO DE ASINHA R$ 31,00 0 PORÇÃO DE CALABRESA …" at bounding box center [81, 347] width 136 height 457
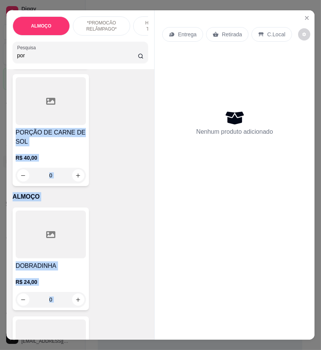
scroll to position [417, 0]
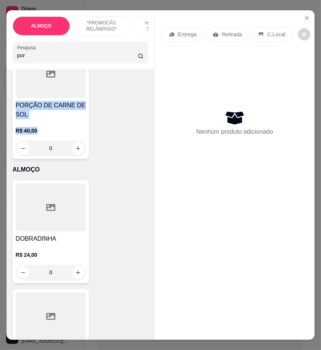
drag, startPoint x: 13, startPoint y: 181, endPoint x: 62, endPoint y: 130, distance: 70.8
copy div "PORÇÃO DE CALABRESA R$ 27,00 PORÇÃO DE ASINHA R$ 31,00 PORÇÃO DE CALABRESA E CA…"
click at [40, 59] on input "por" at bounding box center [77, 56] width 121 height 8
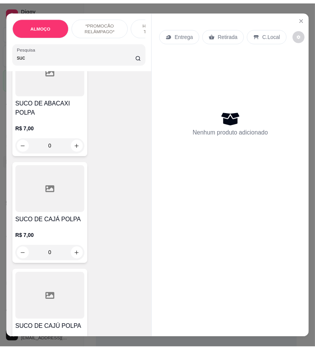
scroll to position [625, 0]
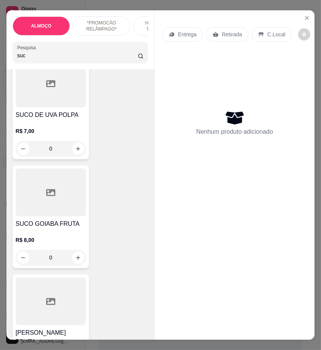
type input "suc"
click at [304, 15] on icon "Close" at bounding box center [307, 18] width 6 height 6
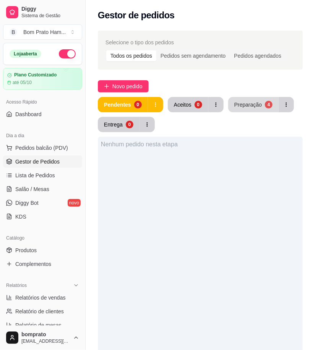
click at [261, 106] on button "Preparação 4" at bounding box center [253, 104] width 50 height 15
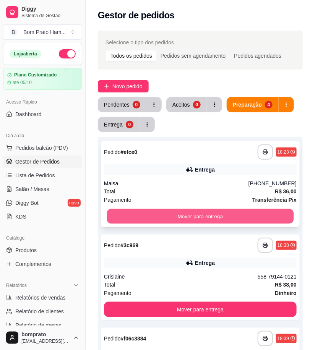
click at [205, 216] on button "Mover para entrega" at bounding box center [200, 216] width 187 height 15
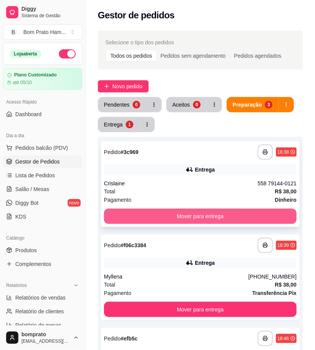
click at [205, 213] on button "Mover para entrega" at bounding box center [200, 216] width 193 height 15
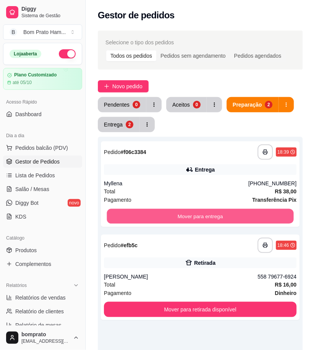
click at [205, 213] on button "Mover para entrega" at bounding box center [200, 216] width 187 height 15
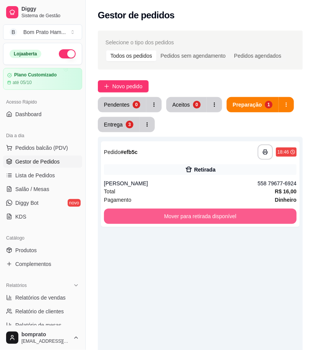
click at [205, 213] on button "Mover para retirada disponível" at bounding box center [200, 216] width 193 height 15
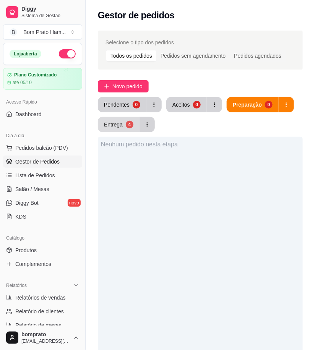
click at [120, 122] on div "Entrega" at bounding box center [113, 125] width 19 height 8
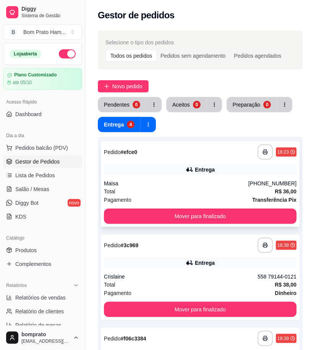
click at [196, 164] on div "Entrega" at bounding box center [200, 169] width 193 height 11
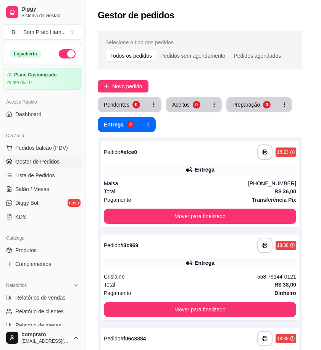
click at [261, 163] on div "feito há 35 minutos Horário do pedido 02/10/2025 18:23 Status do pedido SAIU PA…" at bounding box center [160, 174] width 220 height 249
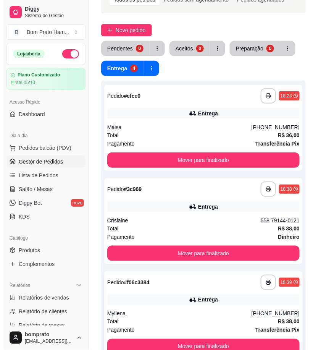
scroll to position [42, 0]
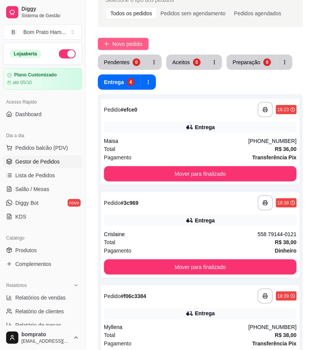
click at [135, 41] on span "Novo pedido" at bounding box center [127, 44] width 30 height 8
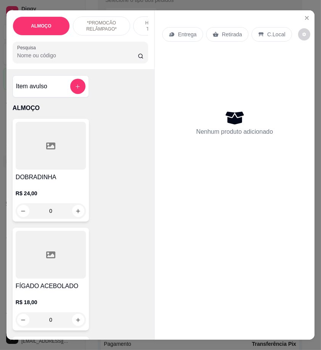
click at [76, 59] on input "Pesquisa" at bounding box center [77, 56] width 121 height 8
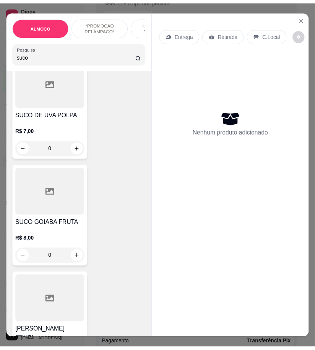
scroll to position [636, 0]
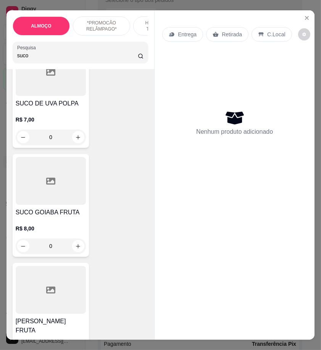
type input "suco"
click at [64, 199] on div "SUCO GOIABA FRUTA R$ 8,00 0" at bounding box center [51, 205] width 76 height 103
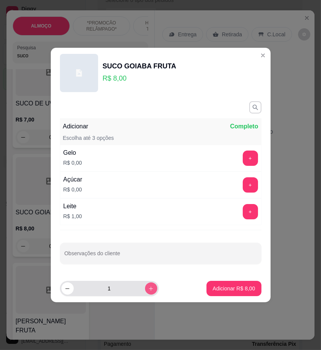
click at [148, 287] on icon "increase-product-quantity" at bounding box center [151, 289] width 6 height 6
type input "3"
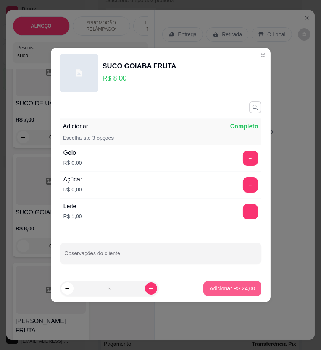
click at [234, 290] on p "Adicionar R$ 24,00" at bounding box center [232, 289] width 45 height 8
type input "3"
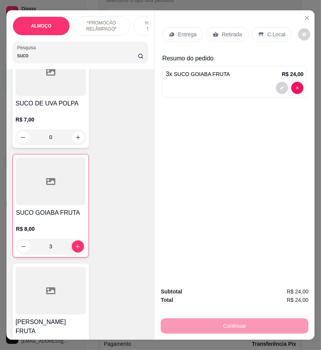
click at [183, 31] on p "Entrega" at bounding box center [187, 35] width 19 height 8
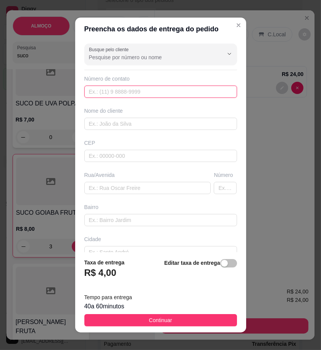
paste input "558 79243-7694"
type input "558 79243-7694"
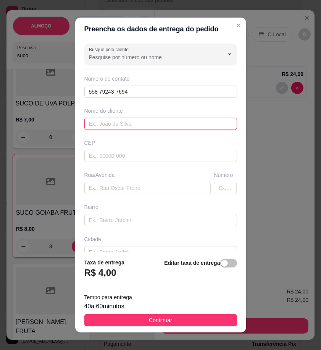
click at [153, 129] on input "text" at bounding box center [160, 124] width 153 height 12
type input "Karol"
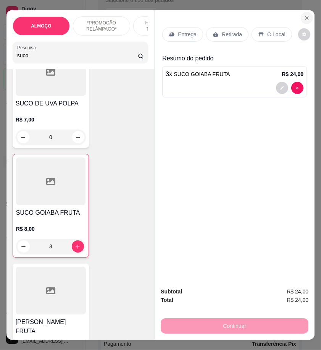
click at [305, 19] on button "Close" at bounding box center [307, 18] width 12 height 12
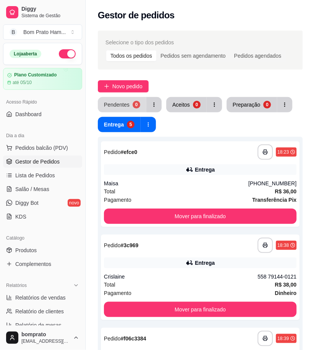
click at [135, 104] on div "0" at bounding box center [137, 105] width 8 height 8
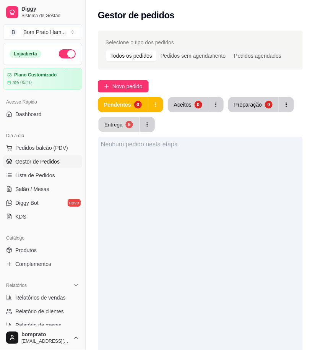
click at [115, 123] on div "Entrega" at bounding box center [113, 124] width 18 height 7
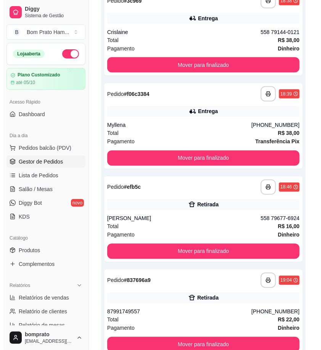
scroll to position [291, 0]
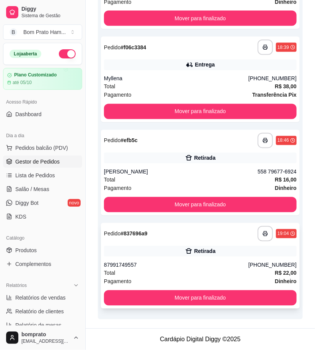
click at [233, 271] on div "Total R$ 22,00" at bounding box center [200, 273] width 193 height 8
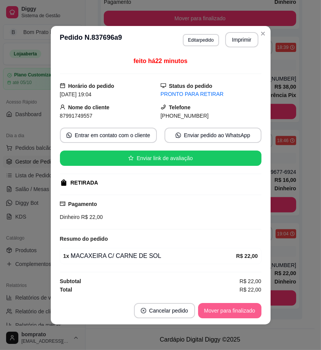
click at [237, 308] on button "Mover para finalizado" at bounding box center [229, 310] width 63 height 15
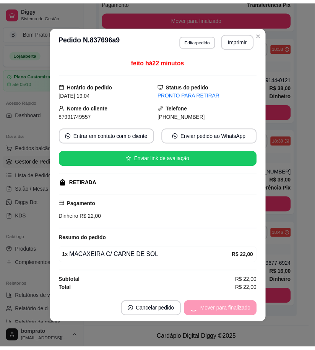
scroll to position [197, 0]
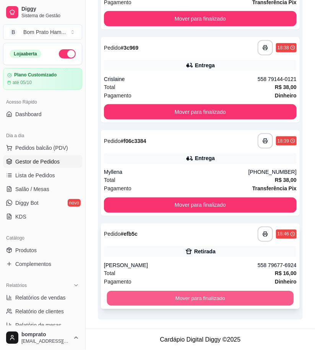
click at [280, 296] on button "Mover para finalizado" at bounding box center [200, 298] width 187 height 15
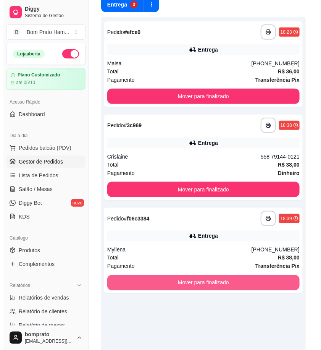
scroll to position [0, 0]
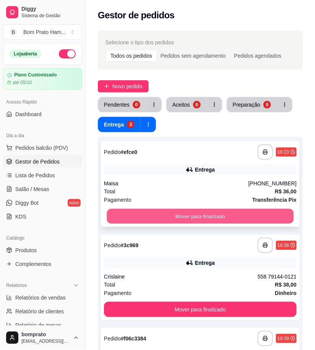
click at [239, 217] on button "Mover para finalizado" at bounding box center [200, 216] width 187 height 15
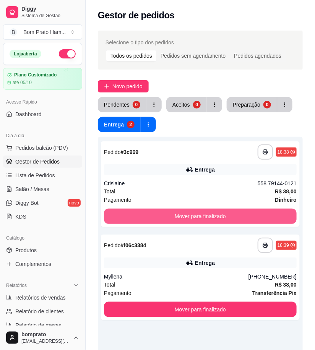
click at [239, 217] on button "Mover para finalizado" at bounding box center [200, 216] width 193 height 15
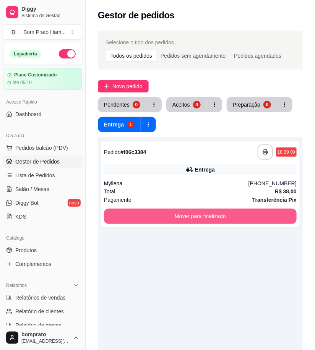
click at [239, 217] on button "Mover para finalizado" at bounding box center [200, 216] width 193 height 15
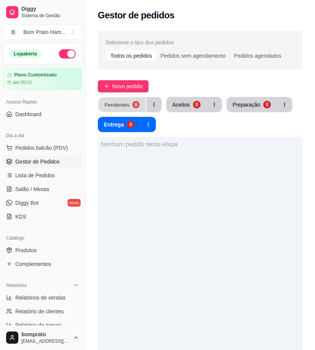
click at [132, 105] on div "0" at bounding box center [135, 104] width 7 height 7
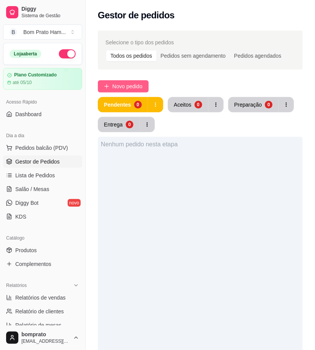
click at [123, 87] on span "Novo pedido" at bounding box center [127, 86] width 30 height 8
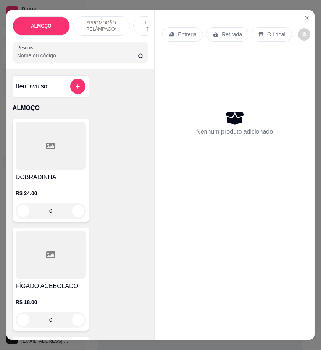
click at [36, 59] on input "Pesquisa" at bounding box center [77, 56] width 121 height 8
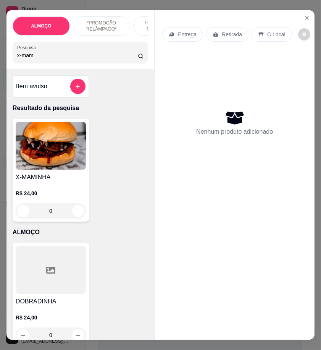
type input "x-mam"
click at [78, 212] on div "0" at bounding box center [51, 210] width 70 height 15
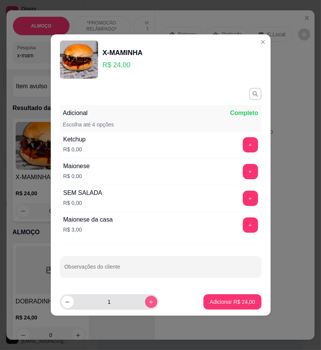
click at [145, 300] on button "increase-product-quantity" at bounding box center [151, 302] width 12 height 12
type input "2"
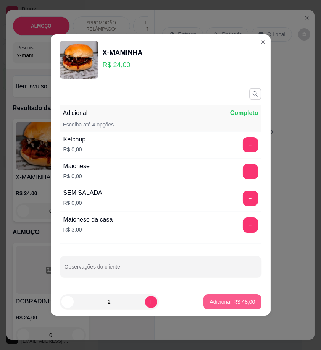
click at [218, 306] on p "Adicionar R$ 48,00" at bounding box center [232, 302] width 45 height 8
type input "2"
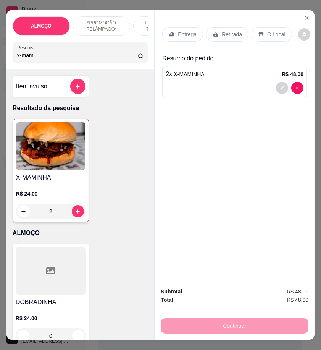
click at [226, 31] on p "Retirada" at bounding box center [232, 35] width 20 height 8
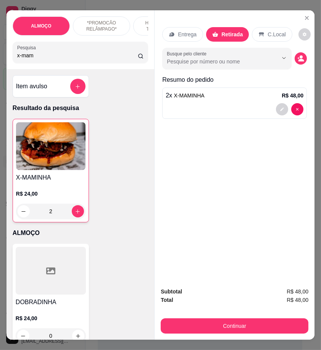
click at [299, 59] on icon "decrease-product-quantity" at bounding box center [302, 60] width 6 height 3
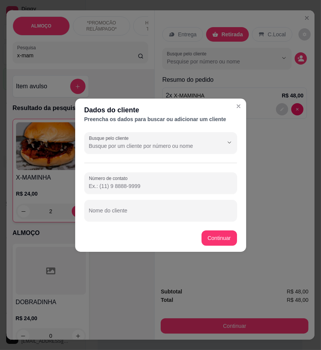
paste input "558 79162-0801"
type input "558 79162-0801"
paste input "cicera"
type input "cicera"
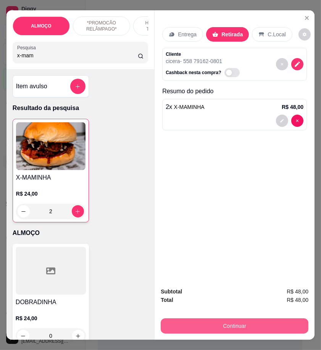
click at [283, 323] on button "Continuar" at bounding box center [235, 325] width 148 height 15
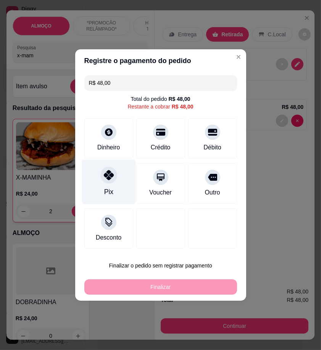
click at [125, 194] on div "Pix" at bounding box center [109, 182] width 54 height 45
type input "R$ 0,00"
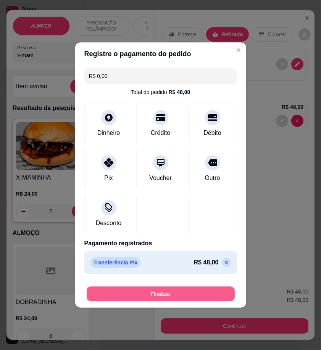
click at [197, 297] on button "Finalizar" at bounding box center [161, 293] width 148 height 15
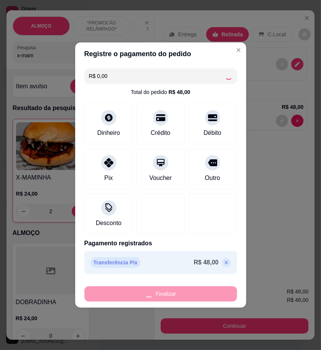
type input "0"
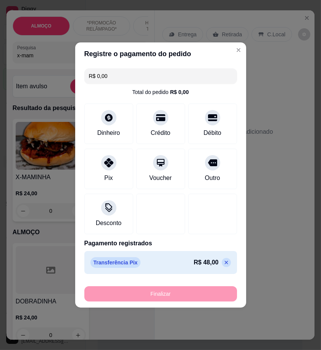
type input "-R$ 48,00"
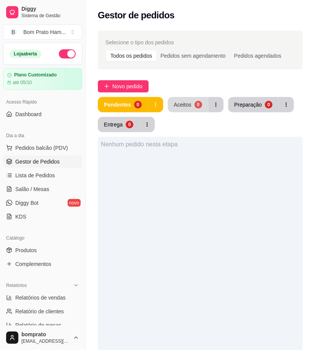
click at [190, 106] on button "Aceitos 0" at bounding box center [188, 104] width 40 height 15
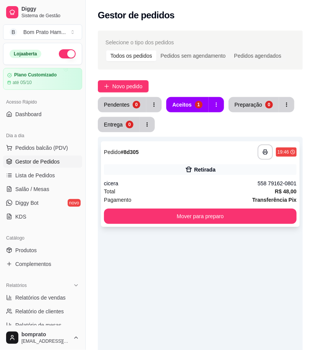
click at [220, 162] on div "**********" at bounding box center [200, 184] width 199 height 86
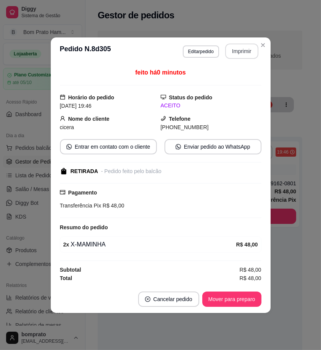
click at [244, 47] on button "Imprimir" at bounding box center [241, 51] width 33 height 15
click at [253, 296] on button "Mover para preparo" at bounding box center [231, 298] width 59 height 15
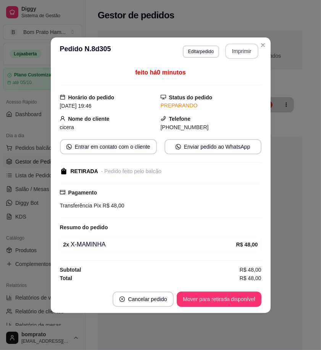
click at [237, 55] on button "Imprimir" at bounding box center [241, 51] width 33 height 15
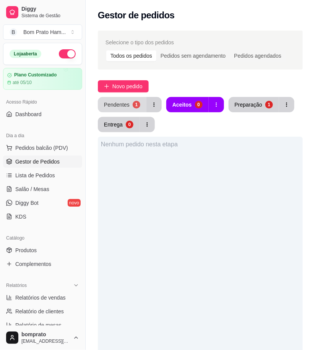
click at [125, 108] on div "Pendentes" at bounding box center [117, 105] width 26 height 8
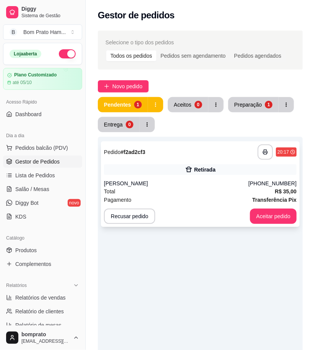
click at [202, 164] on div "Retirada" at bounding box center [200, 169] width 193 height 11
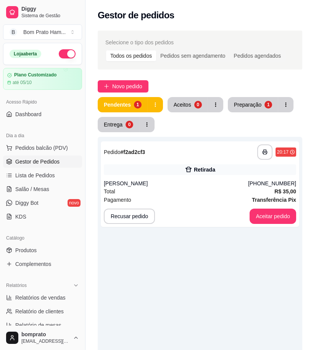
scroll to position [70, 0]
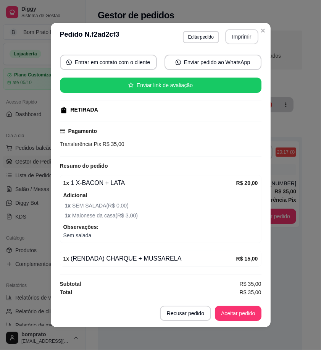
click at [232, 41] on button "Imprimir" at bounding box center [241, 36] width 33 height 15
click at [252, 316] on button "Aceitar pedido" at bounding box center [238, 313] width 47 height 15
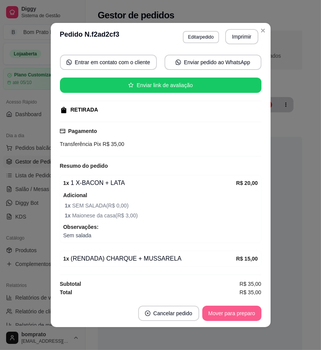
click at [251, 316] on button "Mover para preparo" at bounding box center [231, 313] width 59 height 15
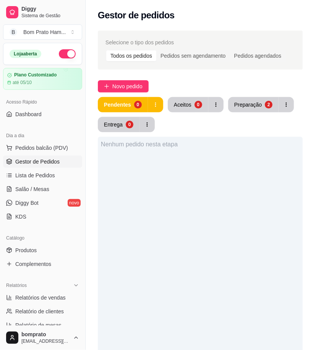
click at [254, 112] on div "Pendentes 0 Aceitos 0 Preparação 2 Entrega 0" at bounding box center [200, 114] width 205 height 35
click at [249, 97] on button "Preparação 2" at bounding box center [253, 104] width 50 height 15
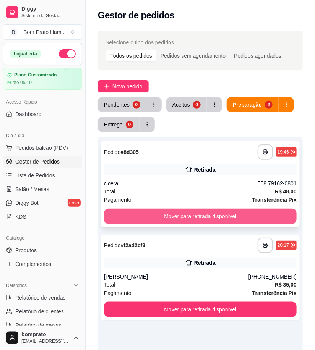
click at [233, 214] on button "Mover para retirada disponível" at bounding box center [200, 216] width 193 height 15
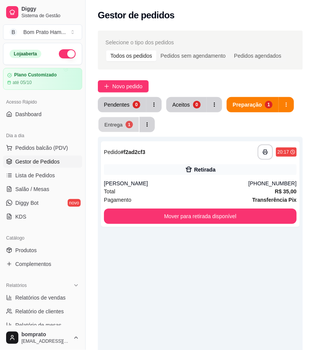
click at [124, 124] on button "Entrega 1" at bounding box center [119, 124] width 40 height 15
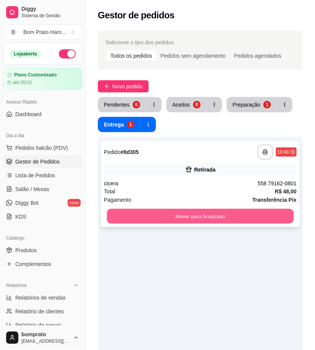
click at [233, 213] on button "Mover para finalizado" at bounding box center [200, 216] width 187 height 15
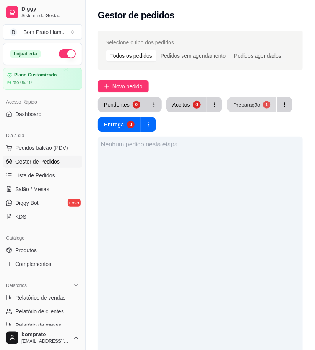
click at [239, 108] on button "Preparação 1" at bounding box center [251, 104] width 49 height 15
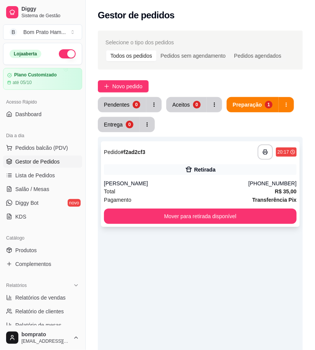
click at [201, 163] on div "**********" at bounding box center [200, 184] width 199 height 86
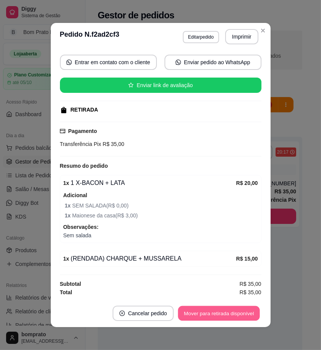
click at [241, 310] on button "Mover para retirada disponível" at bounding box center [219, 313] width 82 height 15
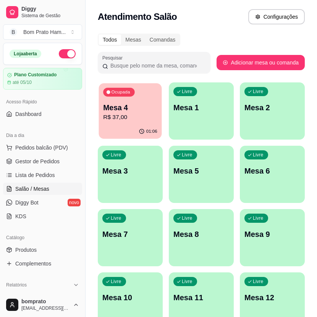
click at [138, 115] on p "R$ 37,00" at bounding box center [130, 117] width 54 height 9
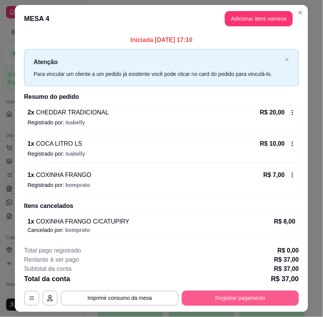
click at [268, 293] on button "Registrar pagamento" at bounding box center [240, 298] width 117 height 15
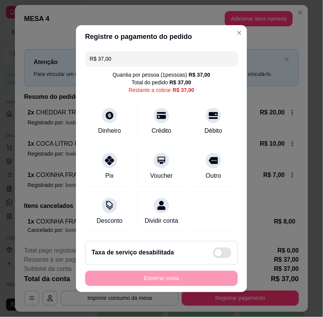
click at [116, 52] on input "R$ 37,00" at bounding box center [162, 58] width 144 height 15
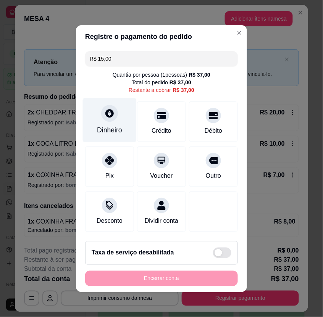
click at [120, 115] on div "Dinheiro" at bounding box center [110, 120] width 54 height 45
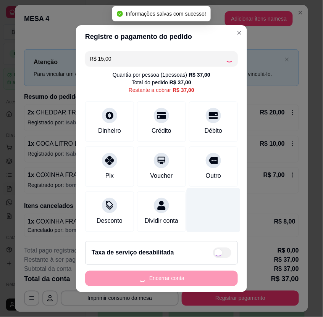
type input "R$ 22,00"
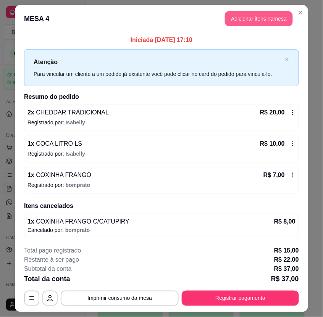
click at [267, 24] on button "Adicionar itens na mesa" at bounding box center [259, 18] width 68 height 15
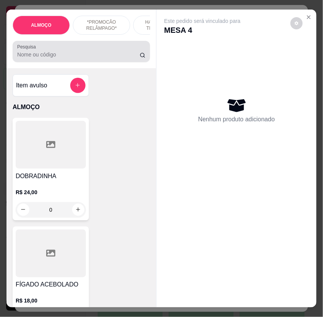
click at [52, 57] on input "Pesquisa" at bounding box center [78, 55] width 123 height 8
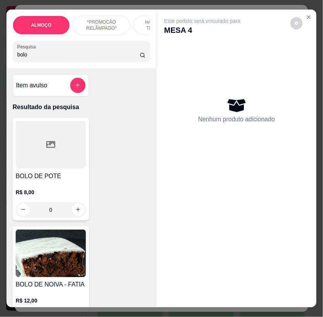
type input "bolo"
click at [76, 216] on div "0" at bounding box center [51, 209] width 70 height 15
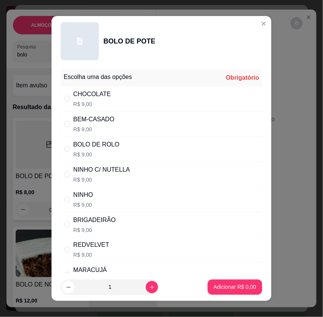
click at [151, 101] on div "CHOCOLATE R$ 9,00" at bounding box center [162, 98] width 202 height 25
radio input "true"
click at [241, 292] on button "Adicionar R$ 9,00" at bounding box center [235, 287] width 55 height 15
type input "1"
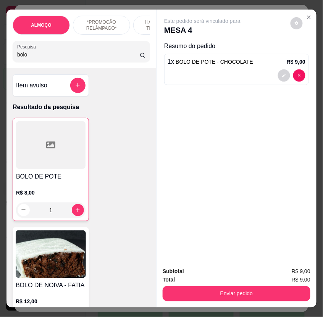
click at [75, 215] on div "1" at bounding box center [51, 210] width 70 height 15
click at [280, 74] on button "decrease-product-quantity" at bounding box center [284, 76] width 12 height 12
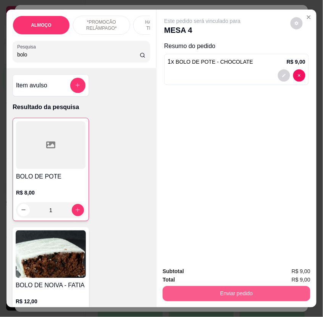
click at [292, 296] on button "Enviar pedido" at bounding box center [237, 293] width 148 height 15
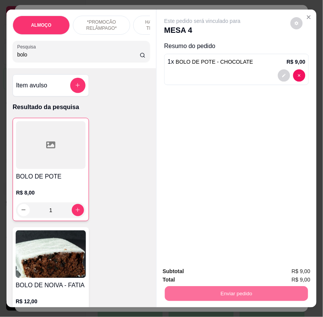
click at [296, 265] on button "Enviar pedido" at bounding box center [290, 272] width 43 height 15
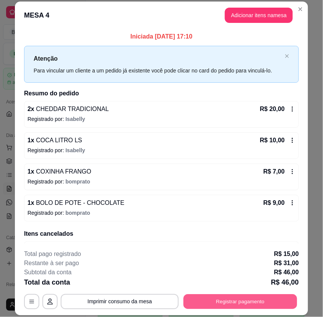
click at [233, 306] on button "Registrar pagamento" at bounding box center [241, 301] width 114 height 15
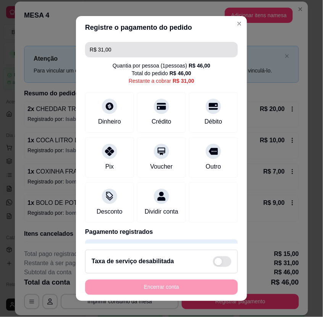
click at [114, 47] on input "R$ 31,00" at bounding box center [162, 49] width 144 height 15
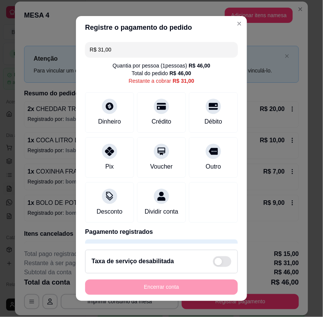
click at [114, 47] on input "R$ 31,00" at bounding box center [162, 49] width 144 height 15
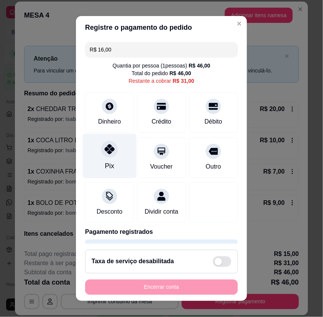
click at [110, 150] on div at bounding box center [109, 149] width 17 height 17
click at [107, 154] on icon at bounding box center [110, 149] width 10 height 10
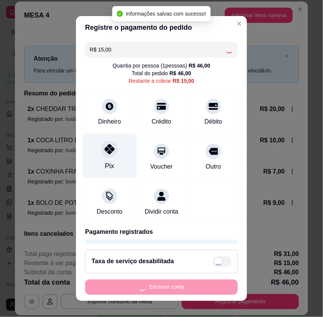
type input "R$ 0,00"
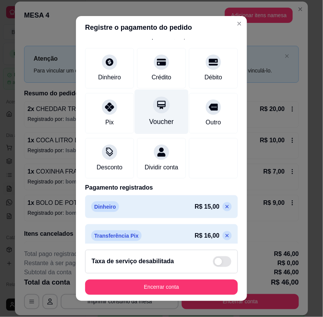
scroll to position [81, 0]
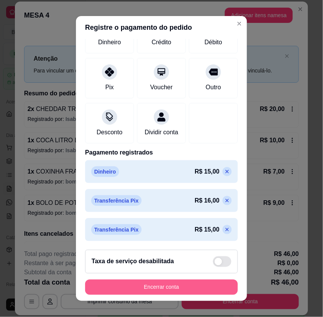
click at [210, 288] on button "Encerrar conta" at bounding box center [161, 287] width 153 height 15
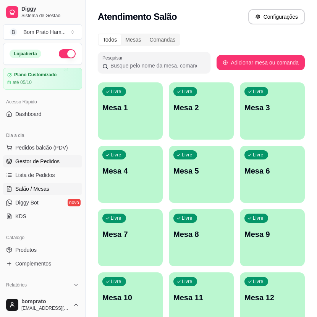
click at [50, 165] on link "Gestor de Pedidos" at bounding box center [42, 161] width 79 height 12
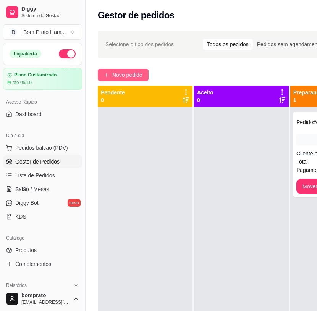
click at [122, 78] on span "Novo pedido" at bounding box center [127, 75] width 30 height 8
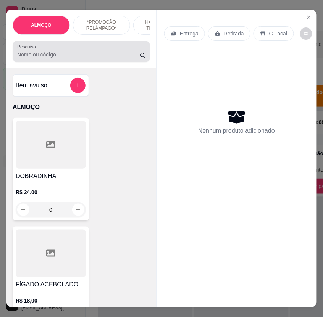
click at [71, 58] on input "Pesquisa" at bounding box center [78, 55] width 123 height 8
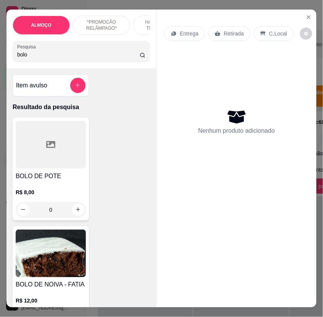
type input "bolo"
click at [77, 214] on div "0" at bounding box center [51, 209] width 70 height 15
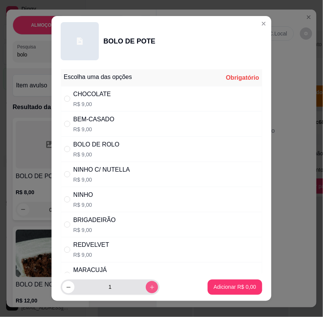
click at [146, 283] on button "increase-product-quantity" at bounding box center [152, 288] width 12 height 12
click at [146, 284] on button "increase-product-quantity" at bounding box center [152, 288] width 12 height 12
type input "3"
click at [123, 126] on div "BEM-CASADO R$ 9,00" at bounding box center [162, 124] width 202 height 25
radio input "true"
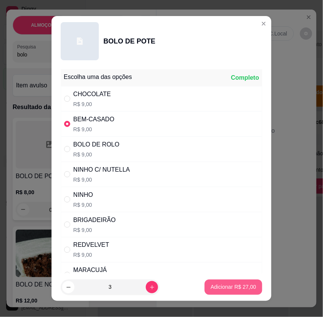
click at [241, 291] on button "Adicionar R$ 27,00" at bounding box center [234, 287] width 58 height 15
type input "3"
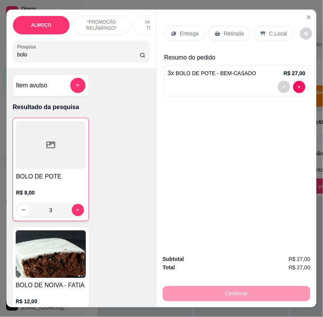
click at [220, 35] on div "Retirada" at bounding box center [229, 33] width 42 height 15
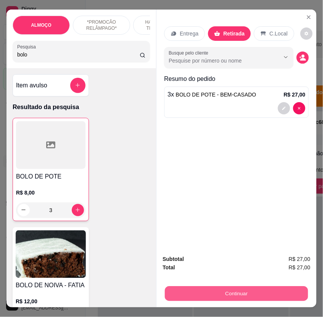
click at [247, 291] on button "Continuar" at bounding box center [236, 294] width 143 height 15
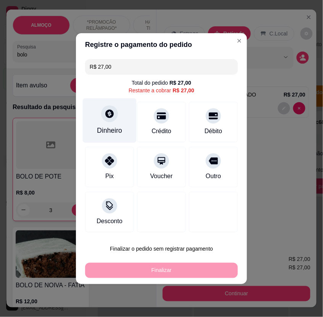
click at [126, 126] on div "Dinheiro" at bounding box center [110, 120] width 54 height 45
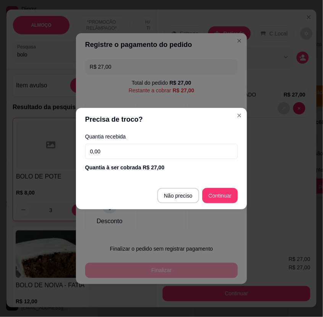
click at [173, 150] on input "0,00" at bounding box center [161, 151] width 153 height 15
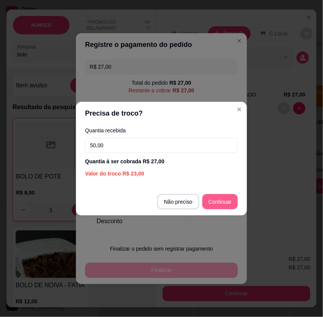
type input "50,00"
type input "R$ 0,00"
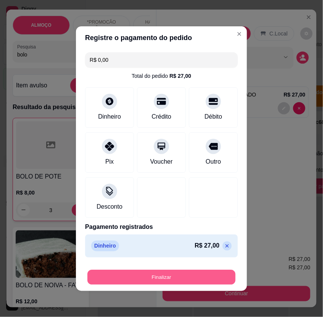
click at [218, 277] on button "Finalizar" at bounding box center [161, 277] width 148 height 15
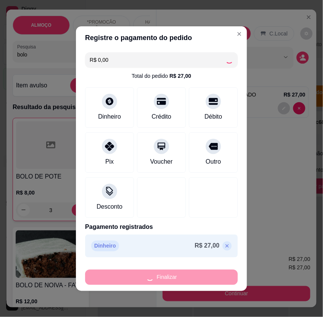
type input "0"
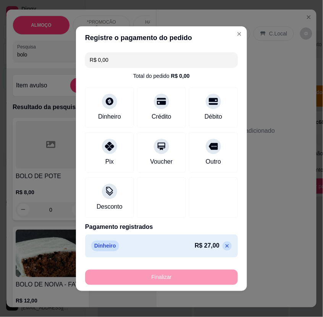
type input "-R$ 27,00"
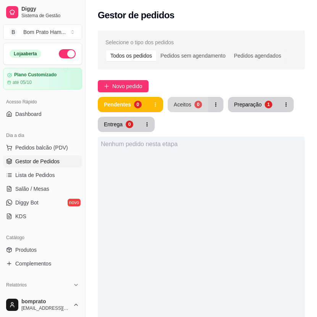
click at [185, 103] on div "Aceitos" at bounding box center [183, 105] width 18 height 8
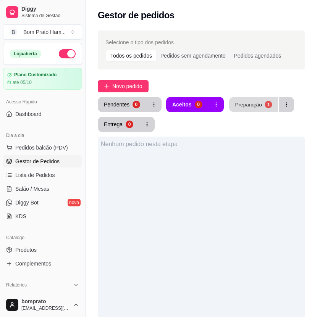
click at [249, 106] on div "Preparação" at bounding box center [248, 104] width 27 height 7
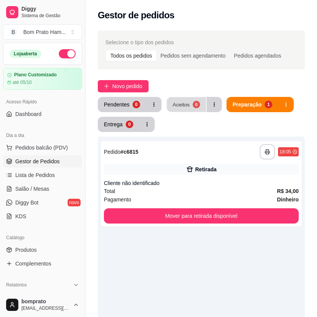
click at [184, 105] on div "Aceitos" at bounding box center [181, 104] width 17 height 7
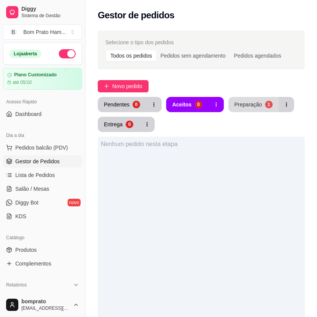
click at [239, 100] on button "Preparação 1" at bounding box center [253, 104] width 50 height 15
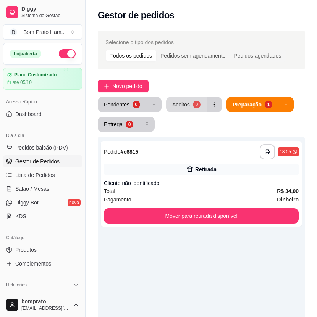
click at [188, 102] on button "Aceitos 0" at bounding box center [186, 104] width 40 height 15
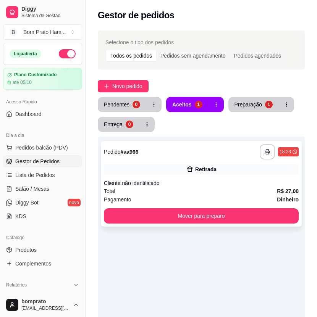
click at [199, 182] on div "Cliente não identificado" at bounding box center [201, 184] width 195 height 8
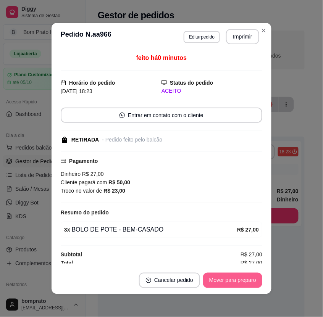
click at [246, 278] on button "Mover para preparo" at bounding box center [232, 280] width 59 height 15
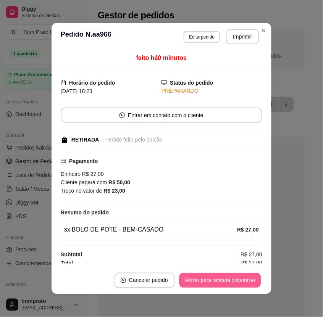
click at [246, 278] on button "Mover para retirada disponível" at bounding box center [220, 280] width 82 height 15
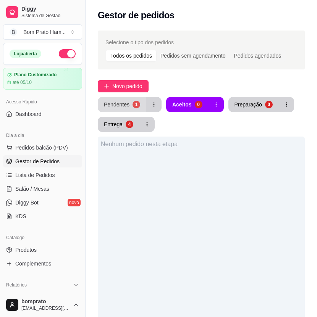
click at [122, 101] on div "Pendentes" at bounding box center [117, 105] width 26 height 8
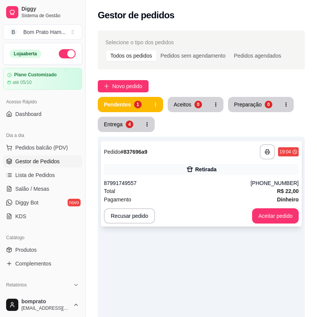
click at [170, 164] on div "Retirada" at bounding box center [201, 169] width 195 height 11
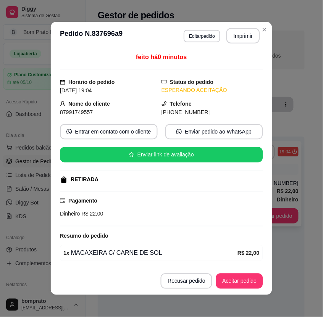
scroll to position [28, 0]
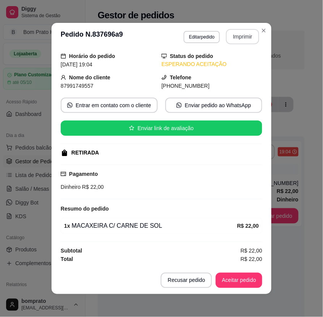
click at [235, 37] on button "Imprimir" at bounding box center [242, 36] width 33 height 15
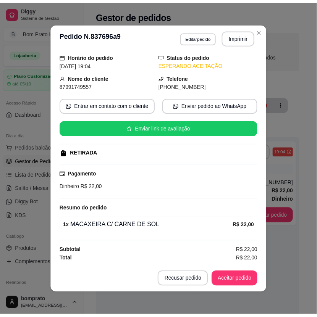
scroll to position [0, 0]
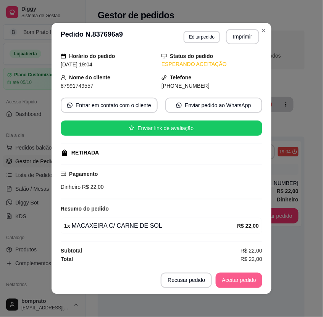
click at [254, 276] on button "Aceitar pedido" at bounding box center [239, 280] width 47 height 15
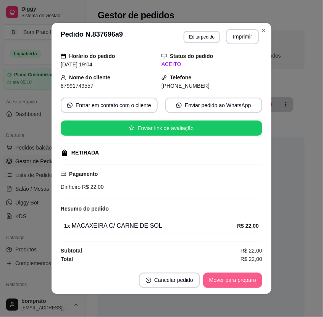
click at [250, 279] on button "Mover para preparo" at bounding box center [232, 280] width 59 height 15
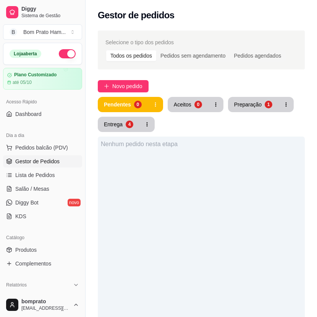
drag, startPoint x: 178, startPoint y: 181, endPoint x: 181, endPoint y: 187, distance: 7.2
click at [181, 187] on div "Nenhum pedido nesta etapa" at bounding box center [201, 295] width 207 height 317
click at [245, 109] on button "Preparação 1" at bounding box center [253, 104] width 49 height 15
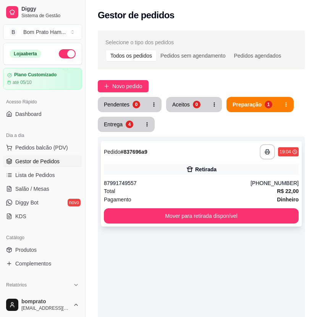
click at [195, 185] on div "87991749557" at bounding box center [177, 184] width 147 height 8
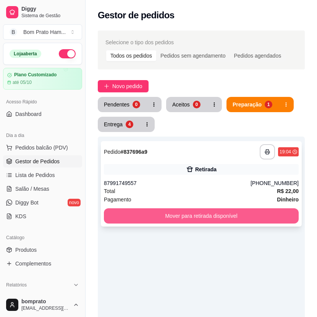
click at [270, 215] on button "Mover para retirada disponível" at bounding box center [201, 216] width 195 height 15
